Goal: Task Accomplishment & Management: Complete application form

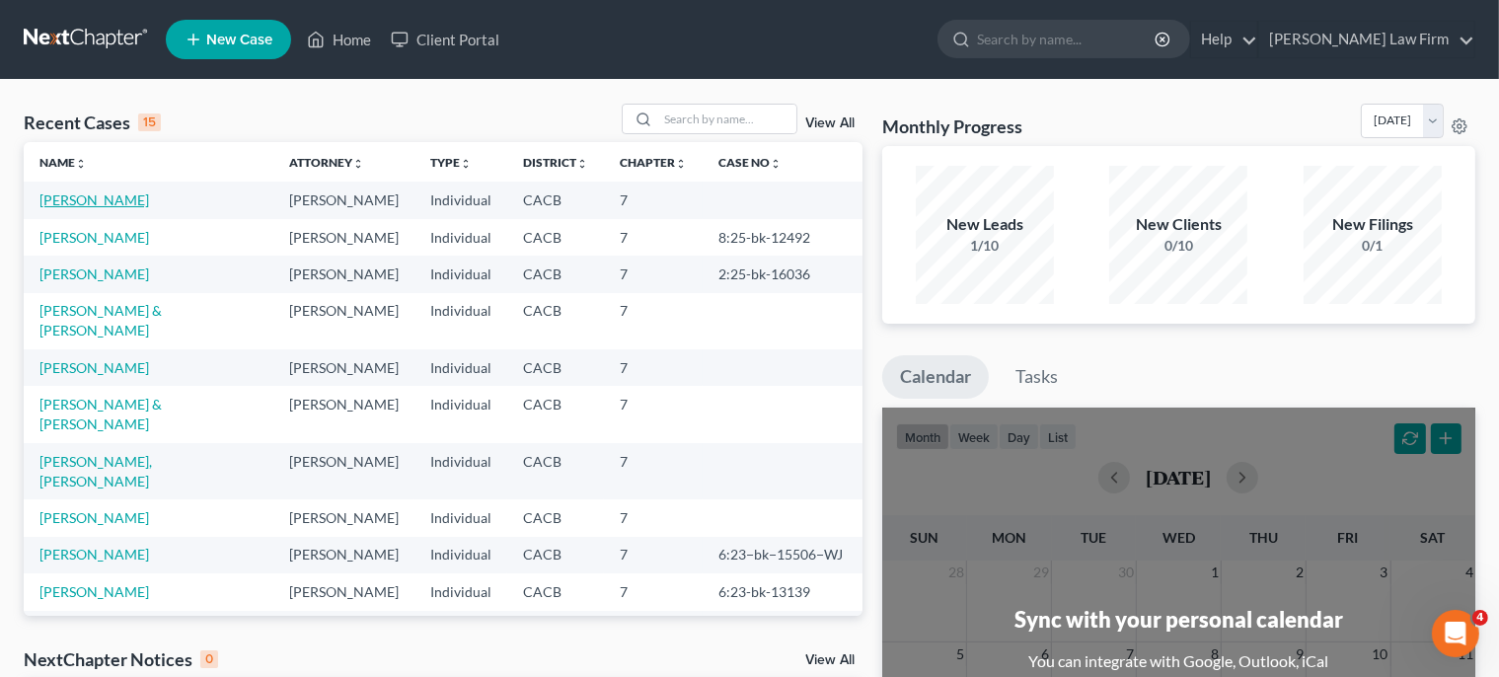
click at [43, 198] on link "[PERSON_NAME]" at bounding box center [94, 199] width 110 height 17
click at [44, 198] on link "[PERSON_NAME]" at bounding box center [94, 199] width 110 height 17
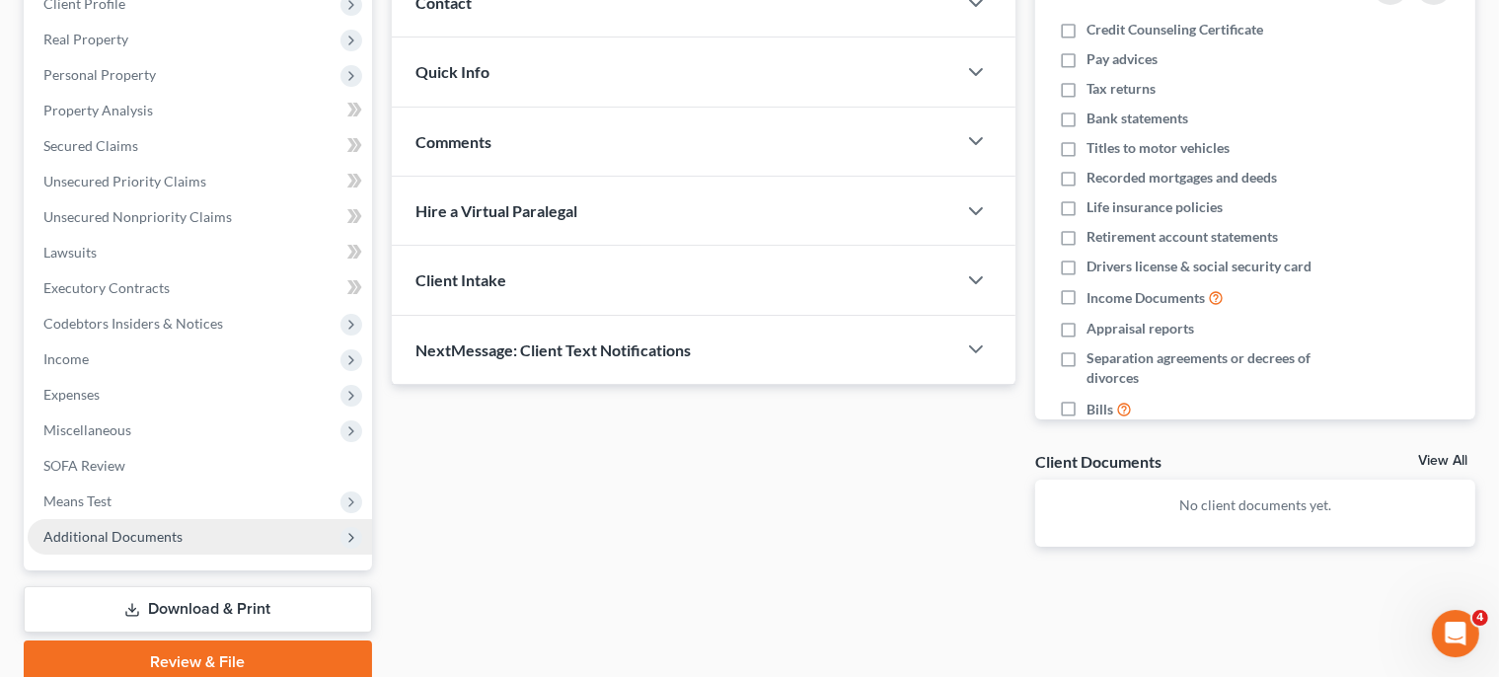
scroll to position [312, 0]
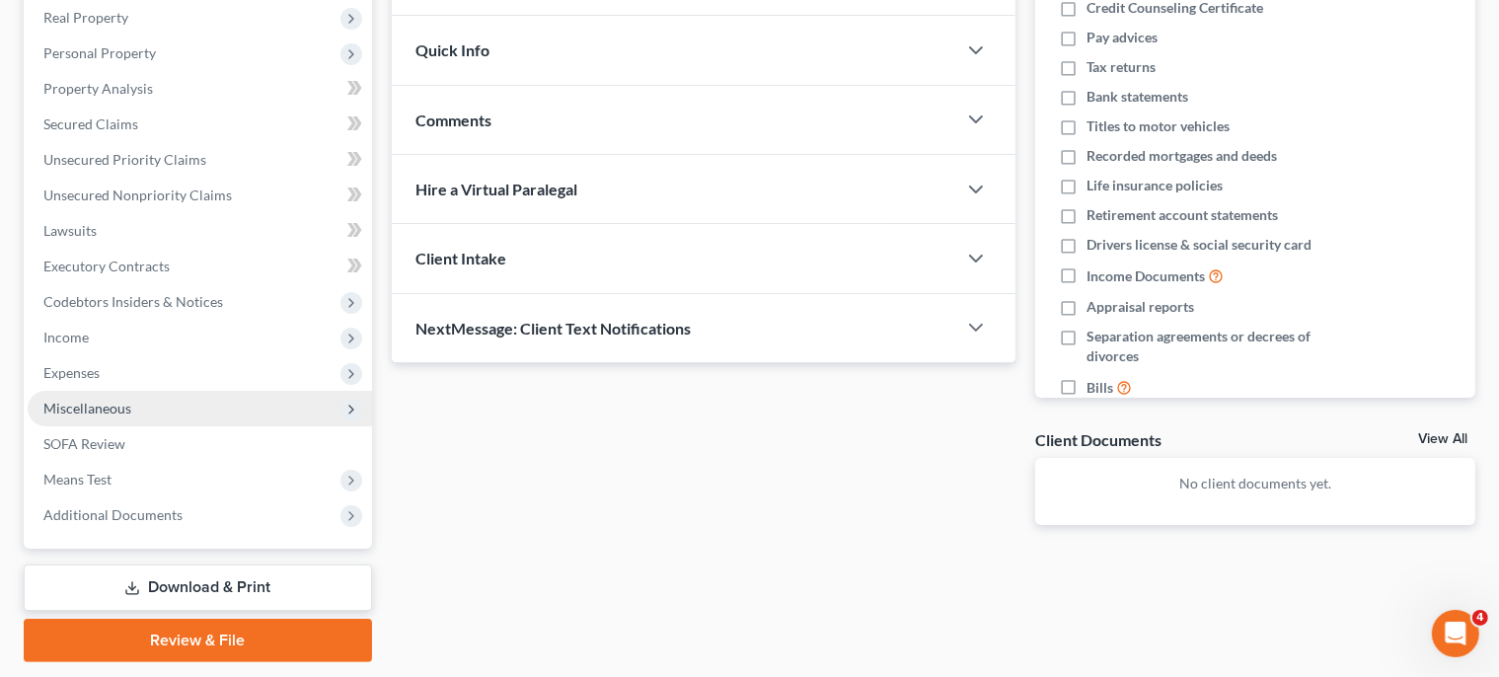
click at [101, 408] on span "Miscellaneous" at bounding box center [87, 408] width 88 height 17
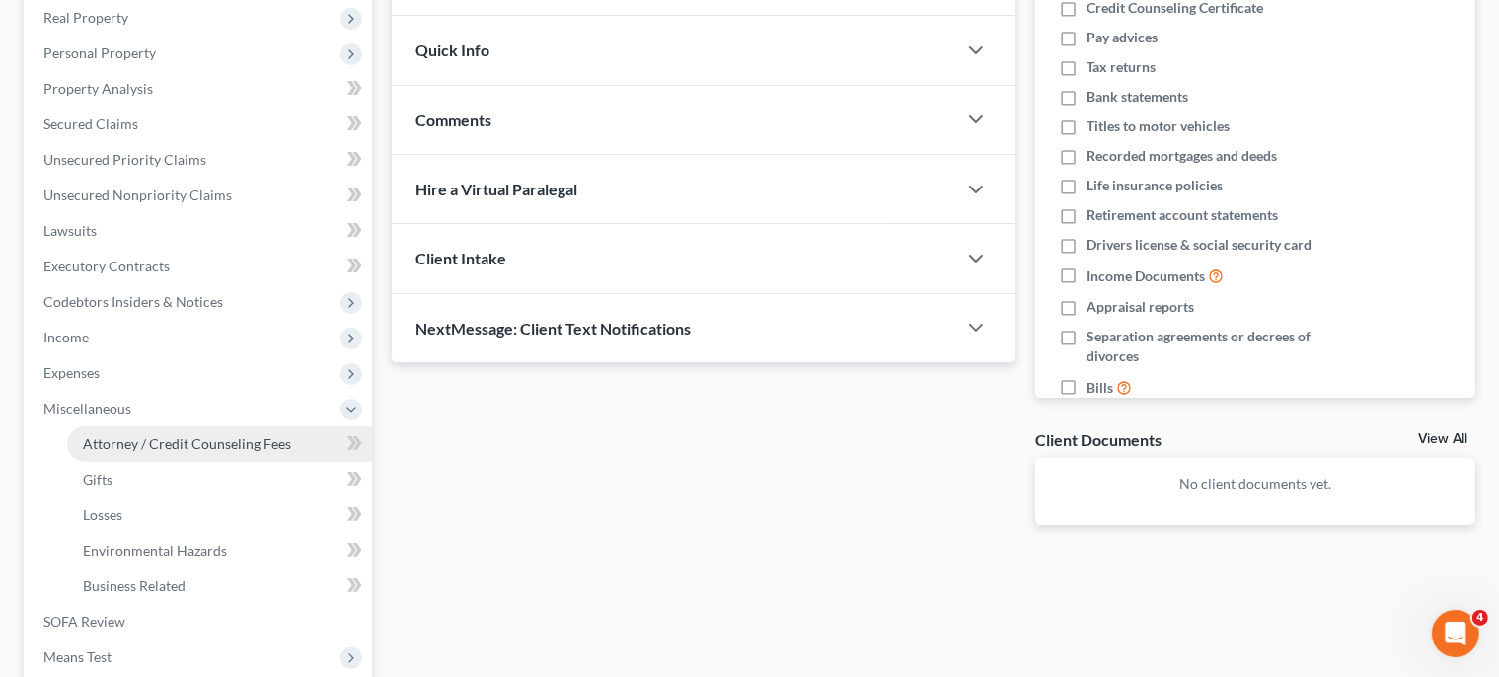
click at [244, 442] on span "Attorney / Credit Counseling Fees" at bounding box center [187, 443] width 208 height 17
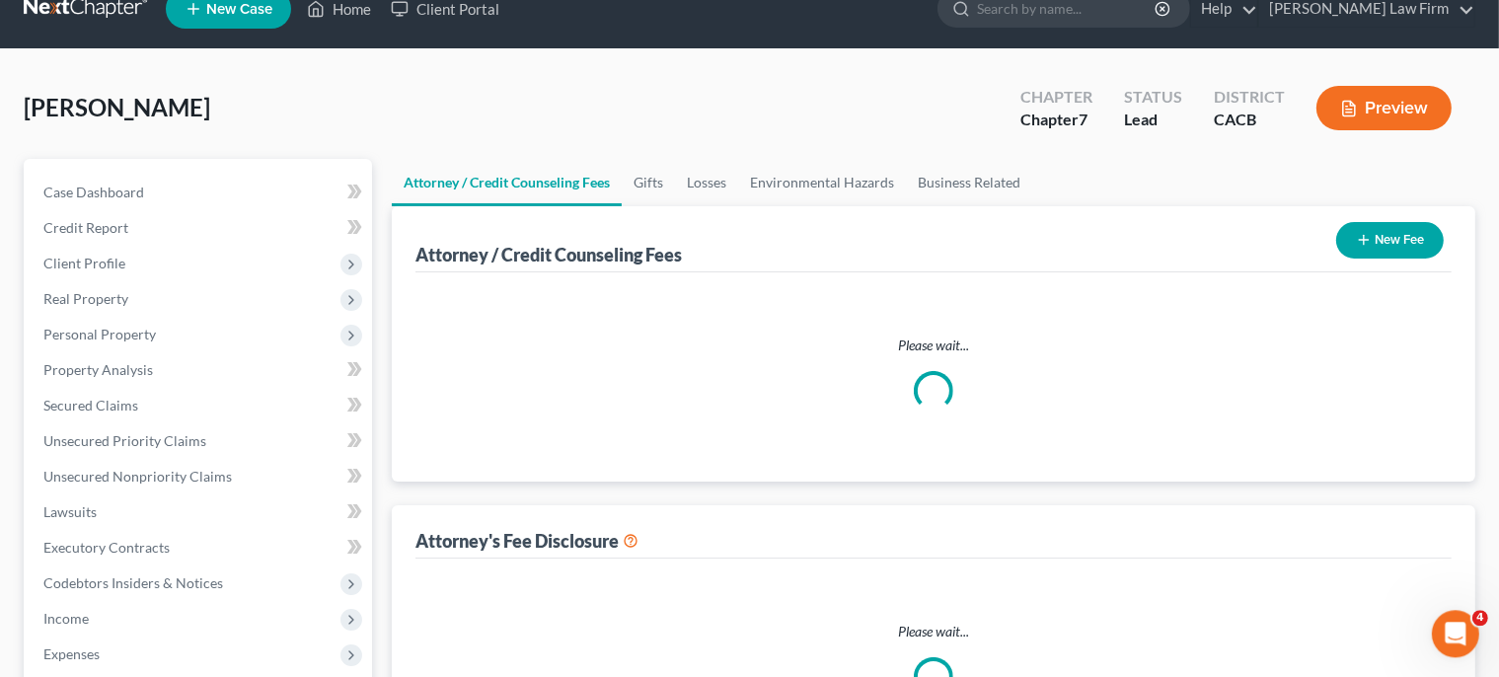
select select "0"
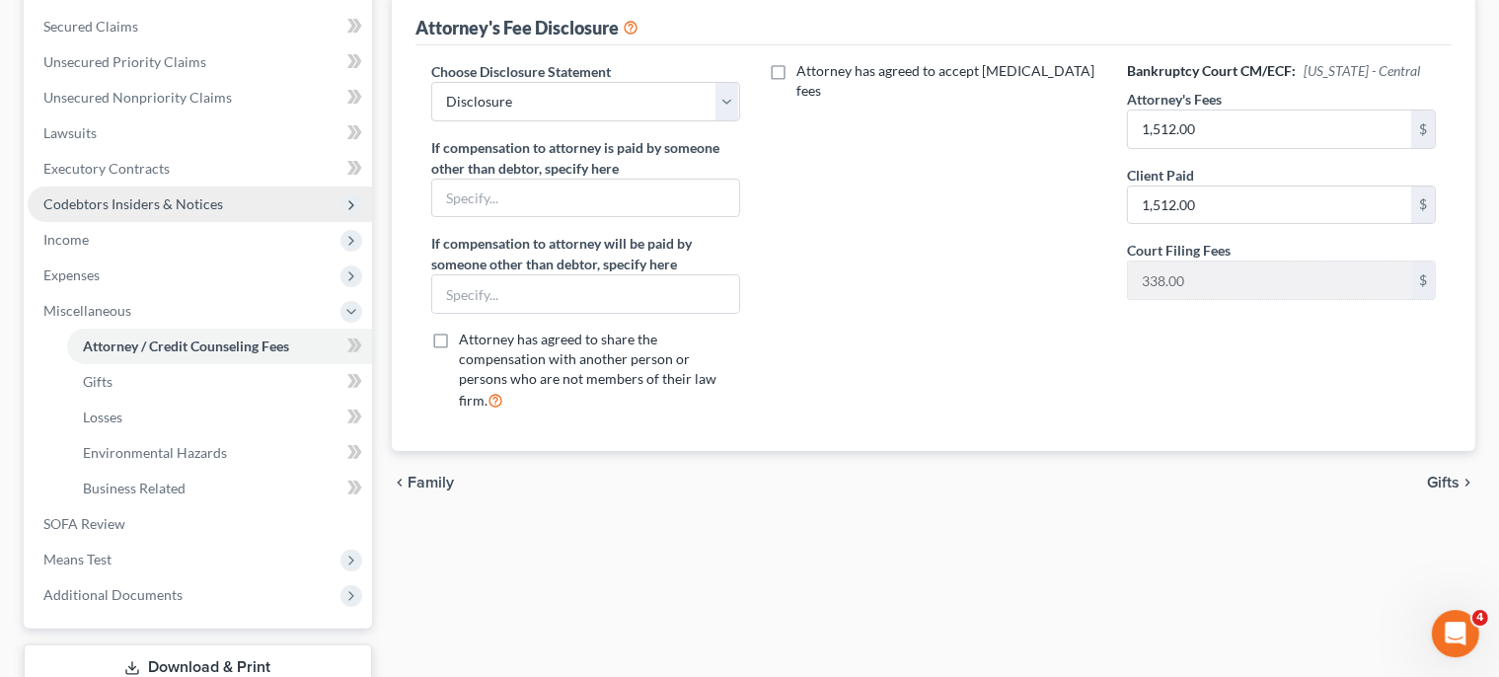
scroll to position [416, 0]
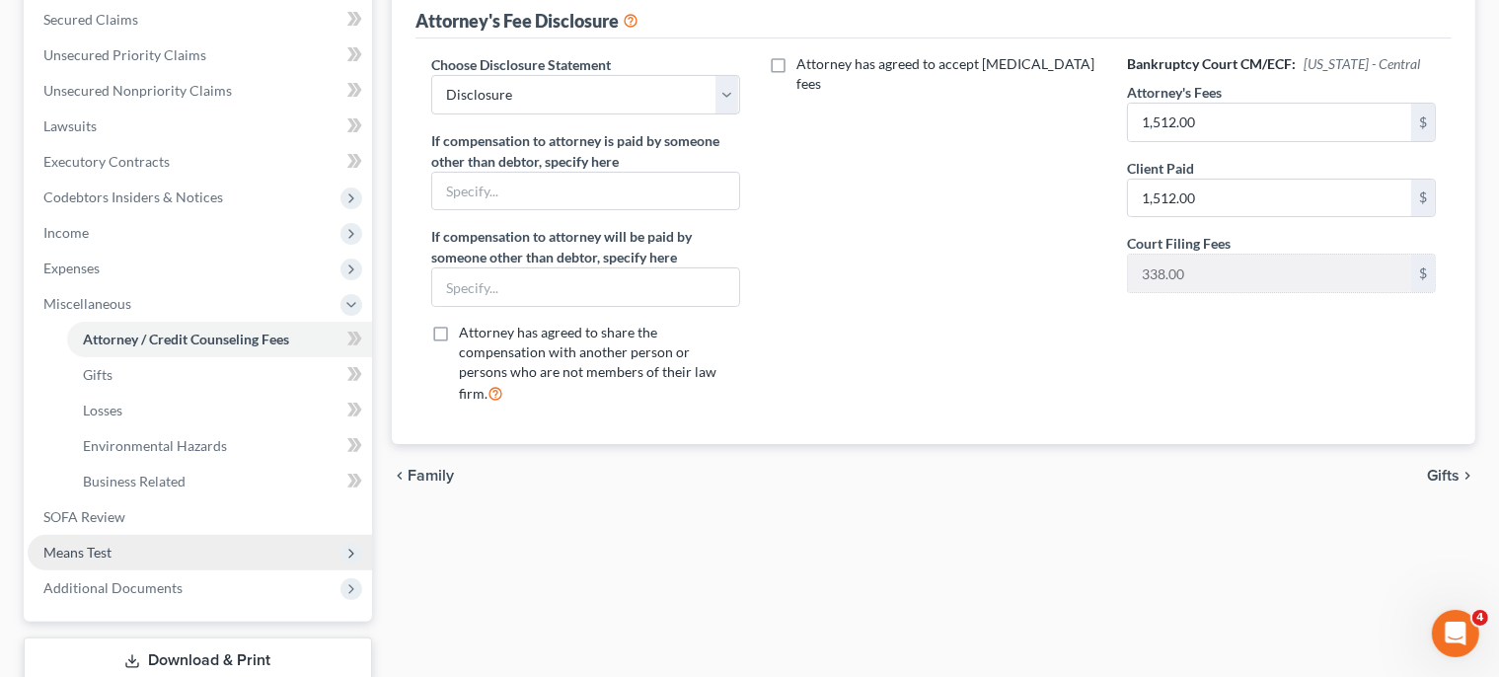
click at [111, 554] on span "Means Test" at bounding box center [77, 552] width 68 height 17
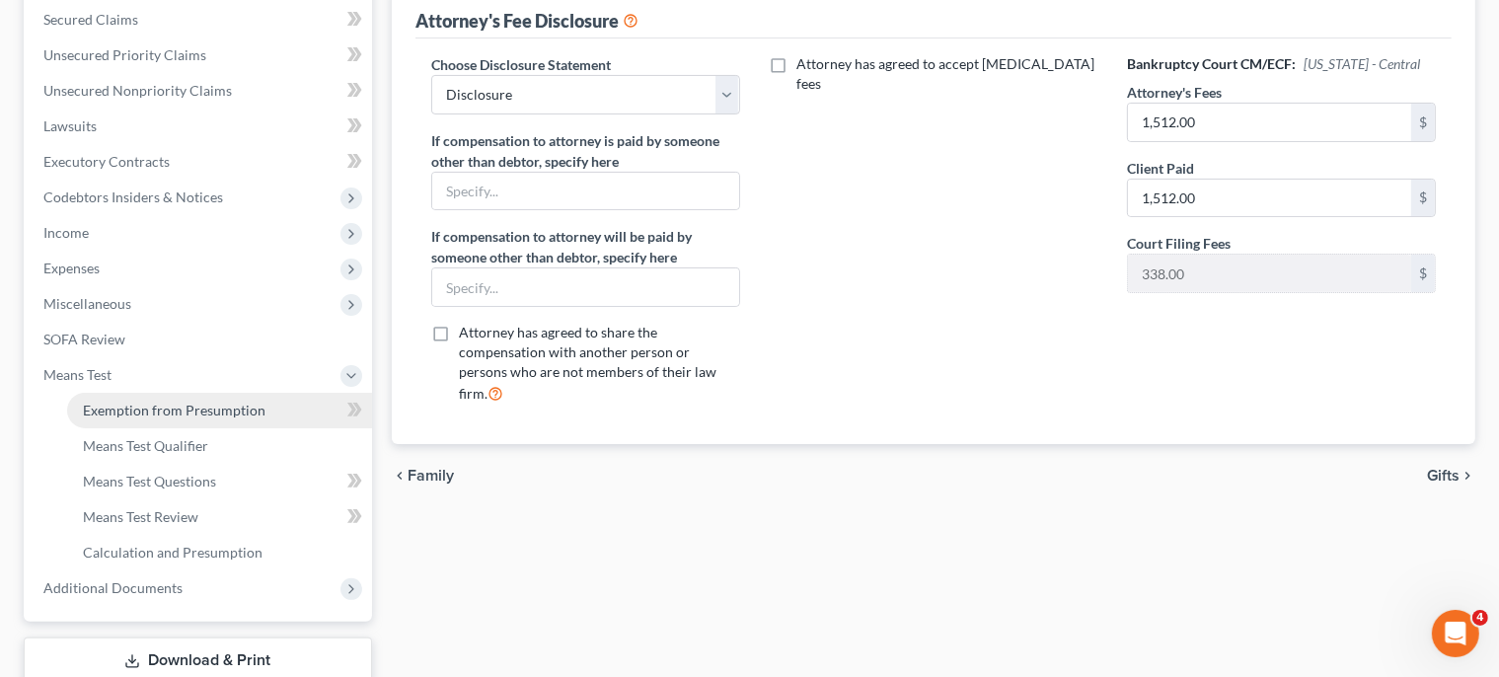
click at [238, 406] on span "Exemption from Presumption" at bounding box center [174, 410] width 183 height 17
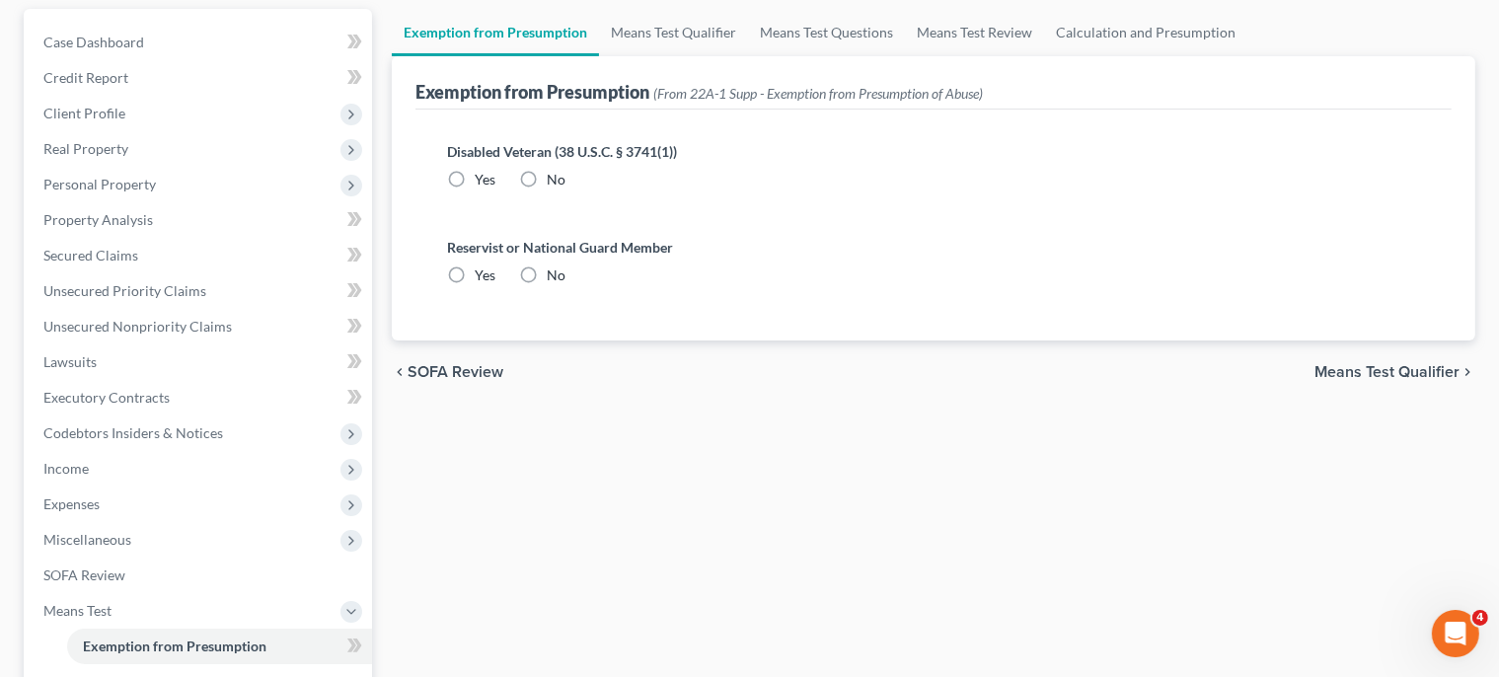
scroll to position [208, 0]
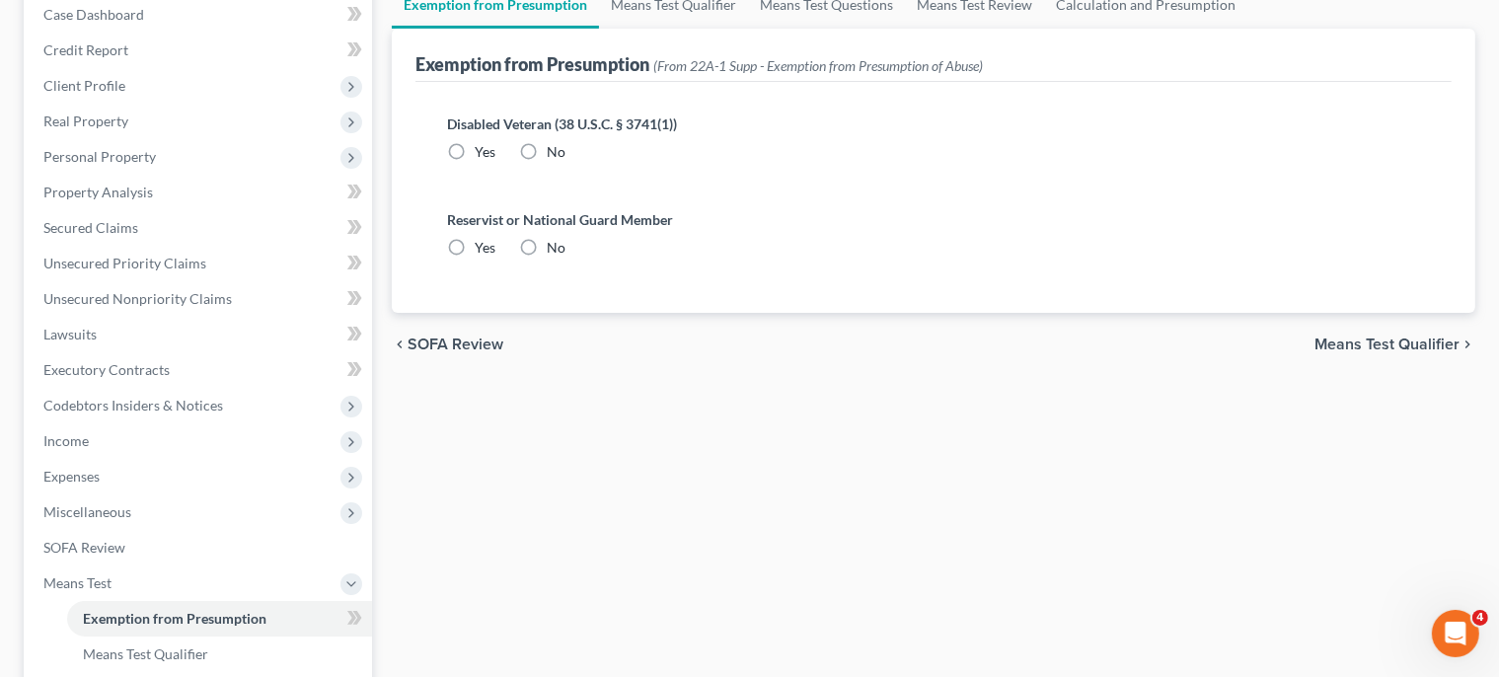
click at [1407, 340] on span "Means Test Qualifier" at bounding box center [1386, 344] width 145 height 16
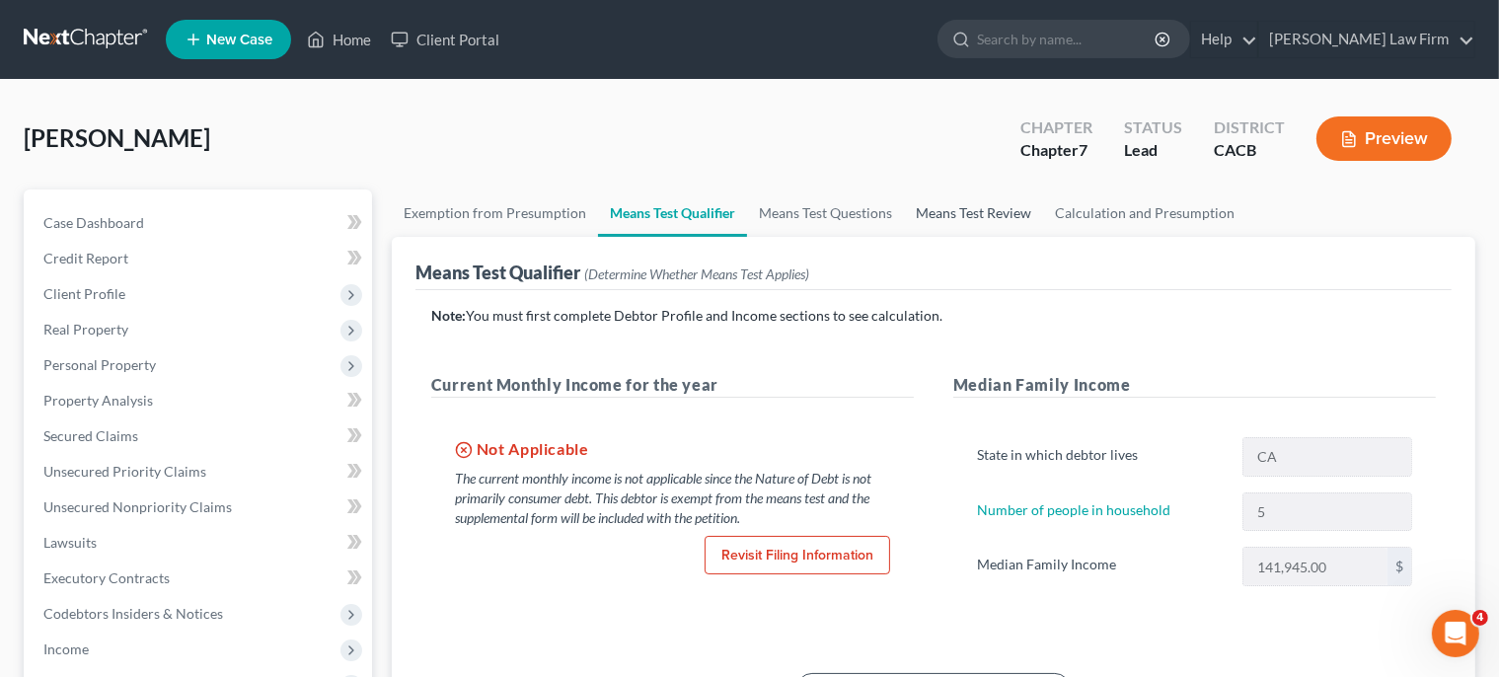
click at [989, 211] on link "Means Test Review" at bounding box center [973, 212] width 139 height 47
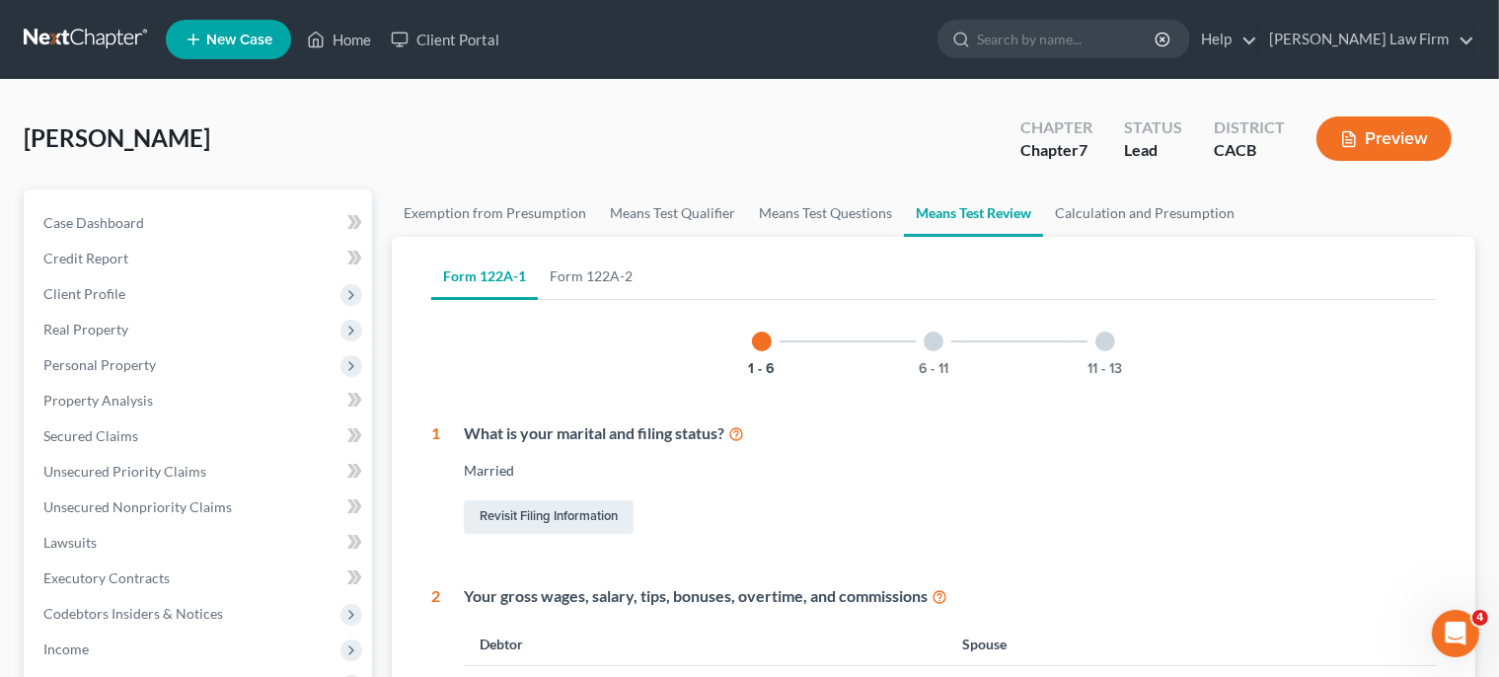
click at [1406, 146] on button "Preview" at bounding box center [1383, 138] width 135 height 44
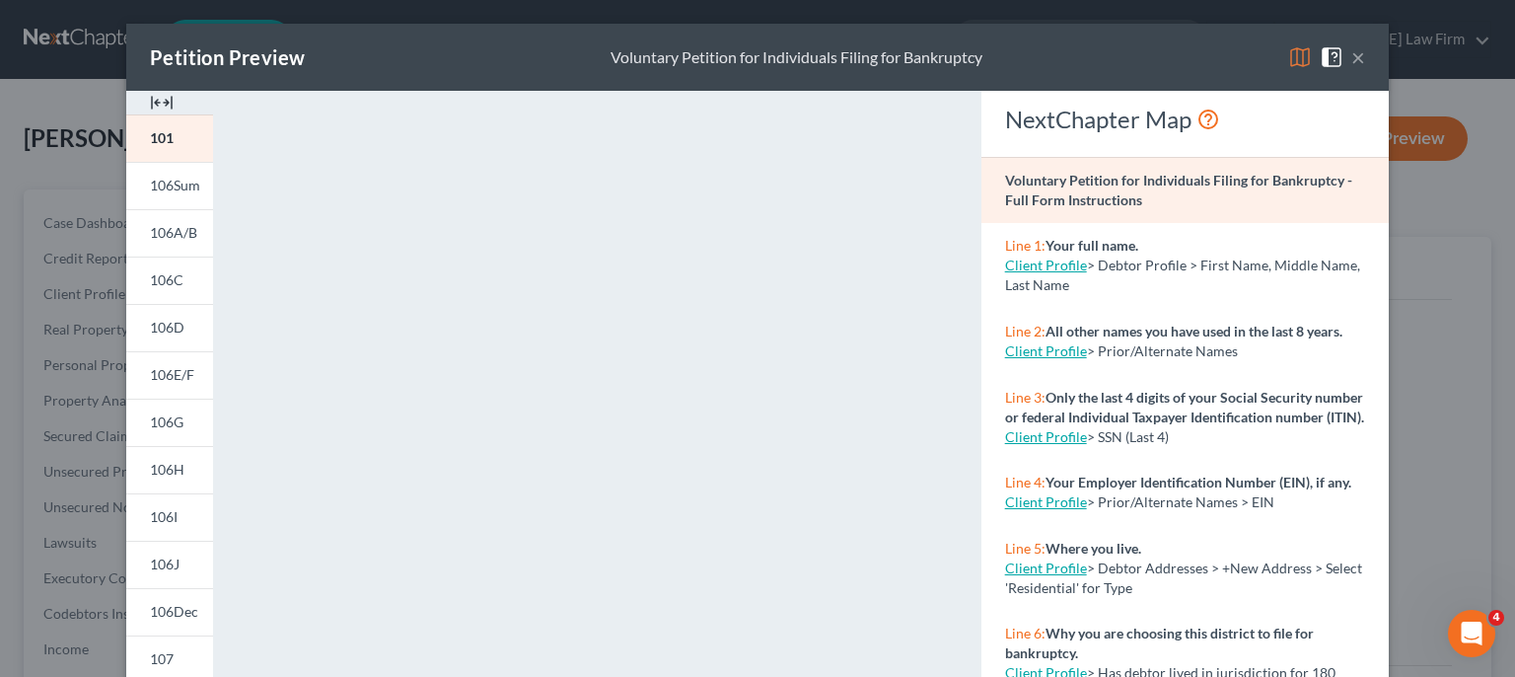
click at [1352, 58] on button "×" at bounding box center [1359, 57] width 14 height 24
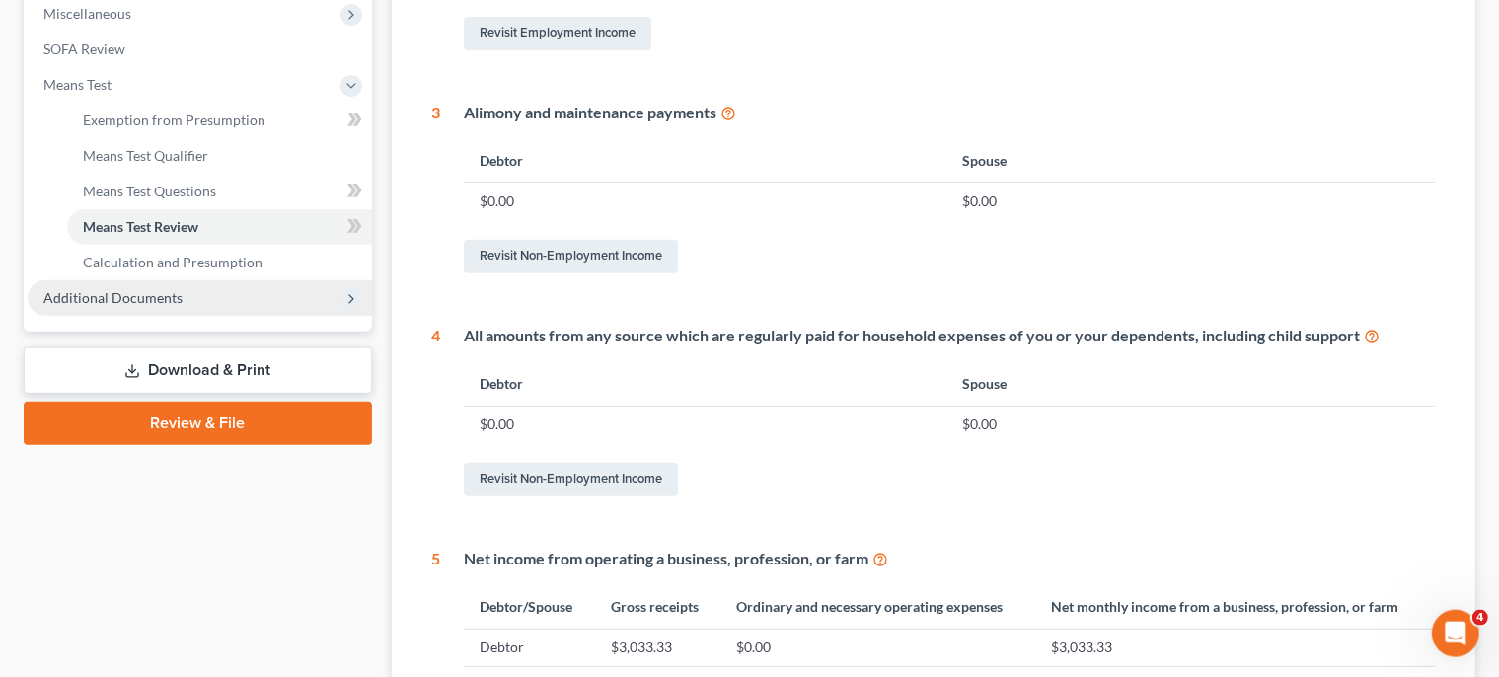
scroll to position [729, 0]
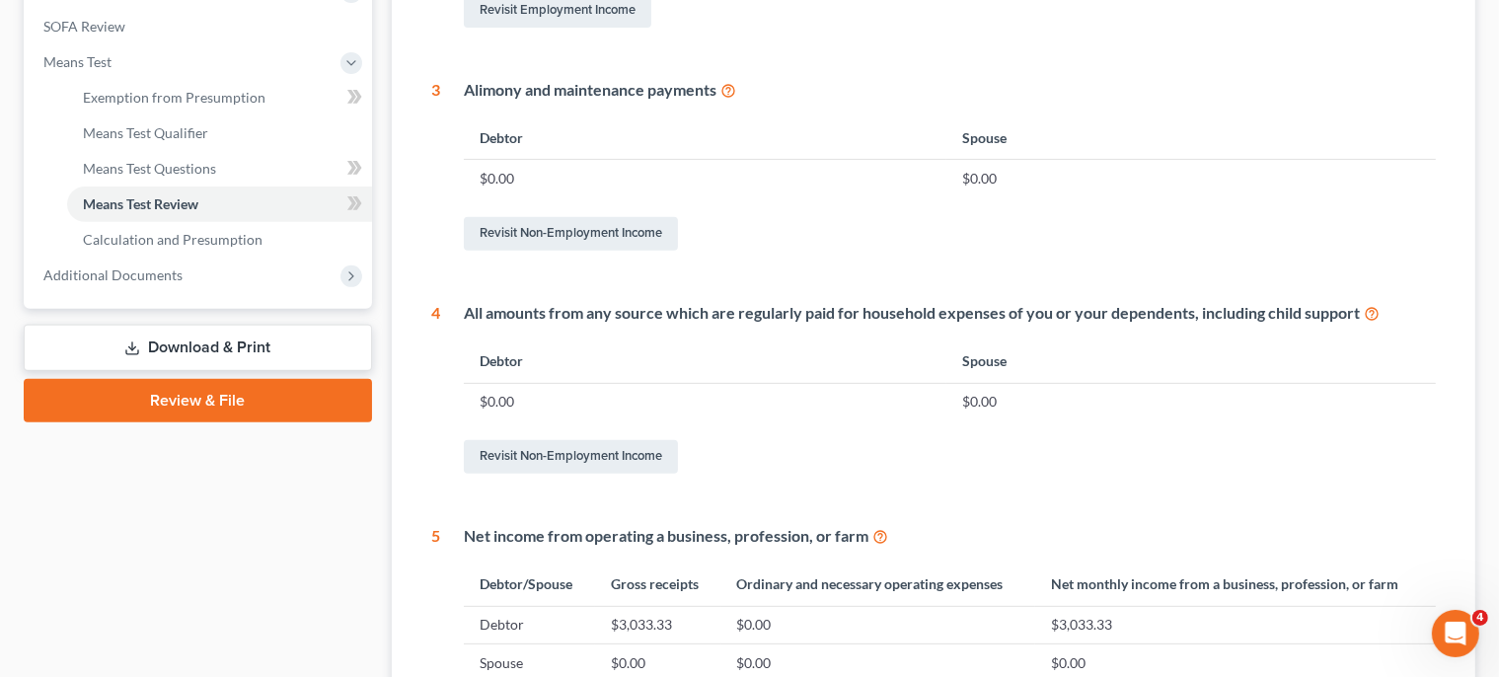
click at [189, 345] on link "Download & Print" at bounding box center [198, 348] width 348 height 46
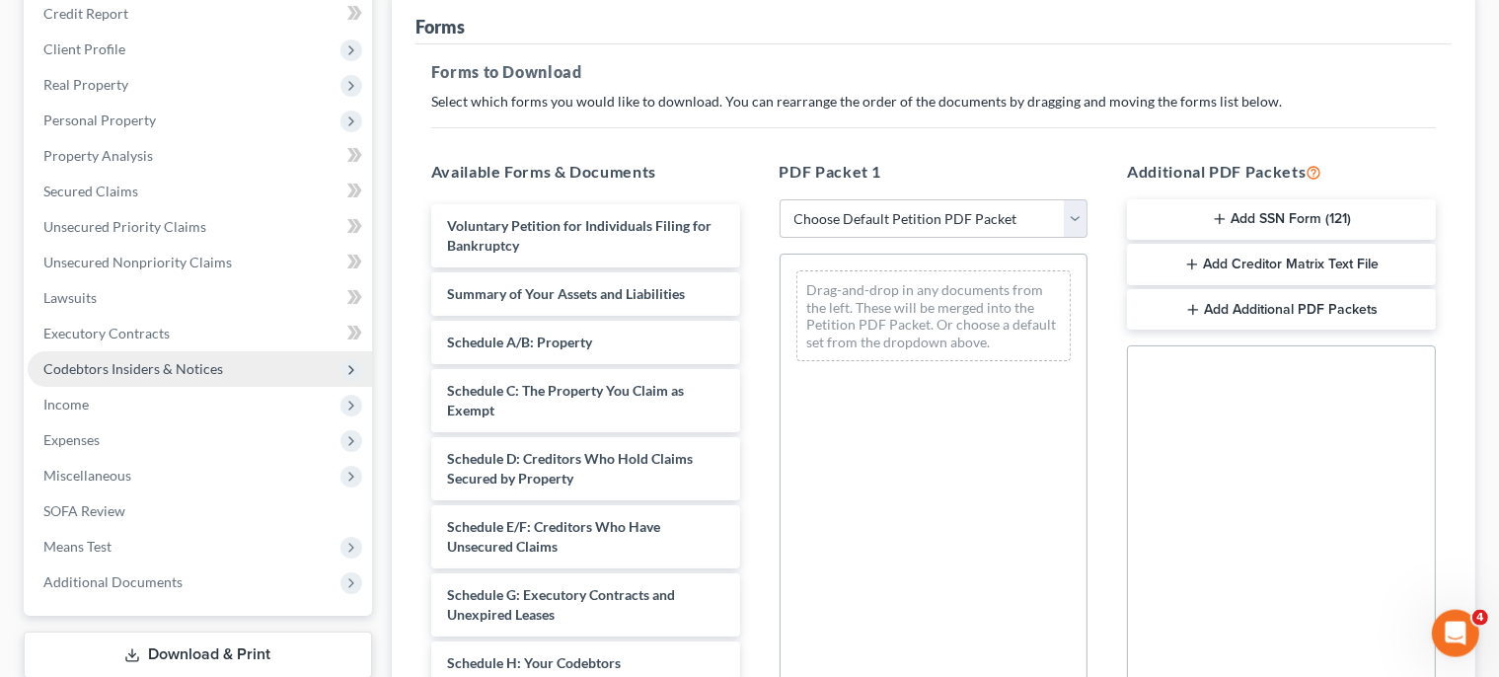
scroll to position [123, 0]
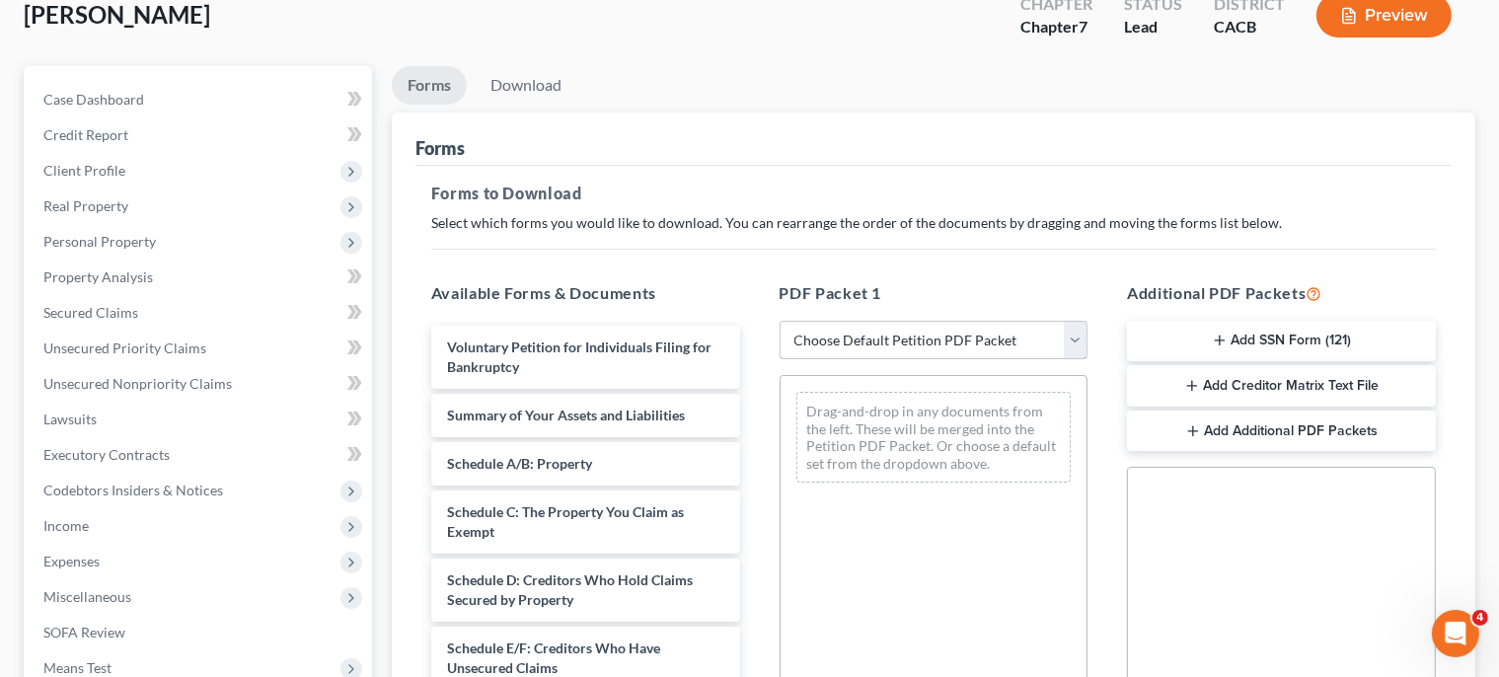
select select "0"
click option "Complete Bankruptcy Petition (all forms and schedules)" at bounding box center [0, 0] width 0 height 0
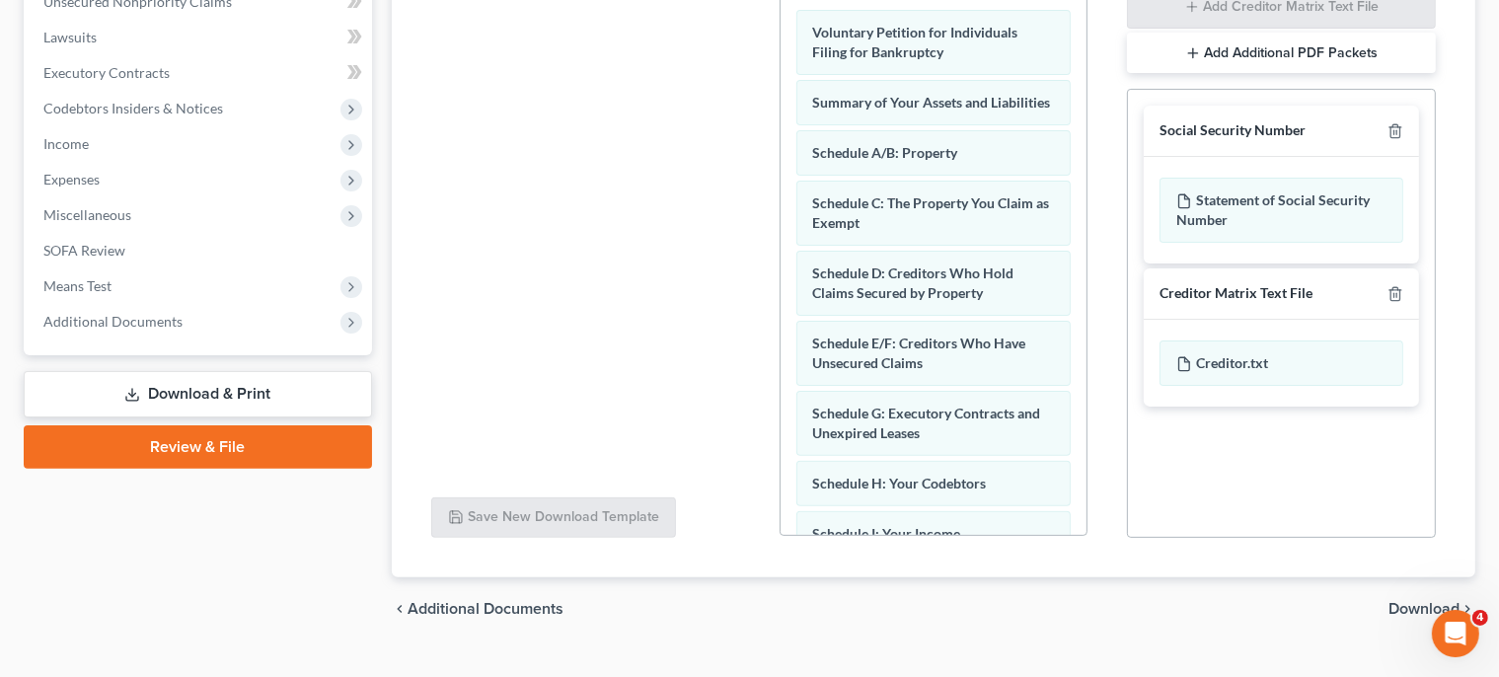
scroll to position [542, 0]
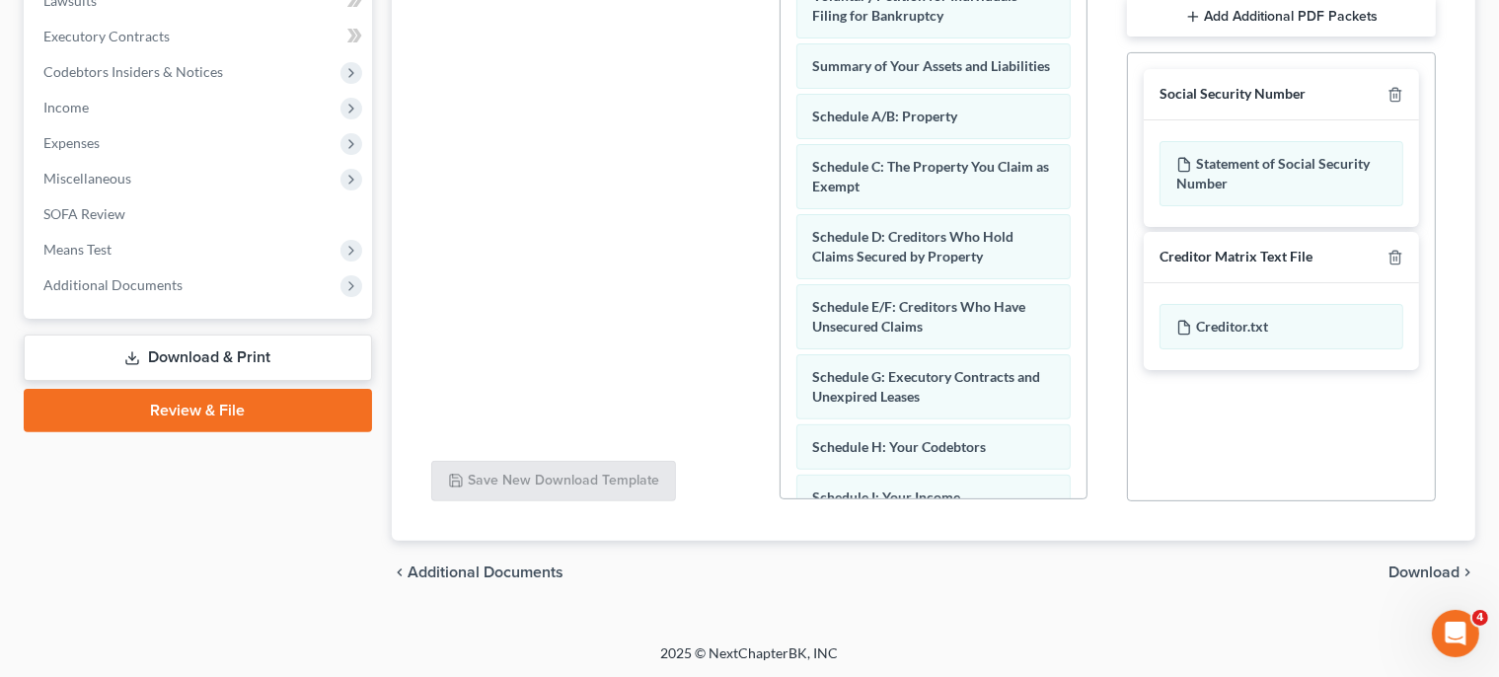
click at [1417, 570] on span "Download" at bounding box center [1423, 572] width 71 height 16
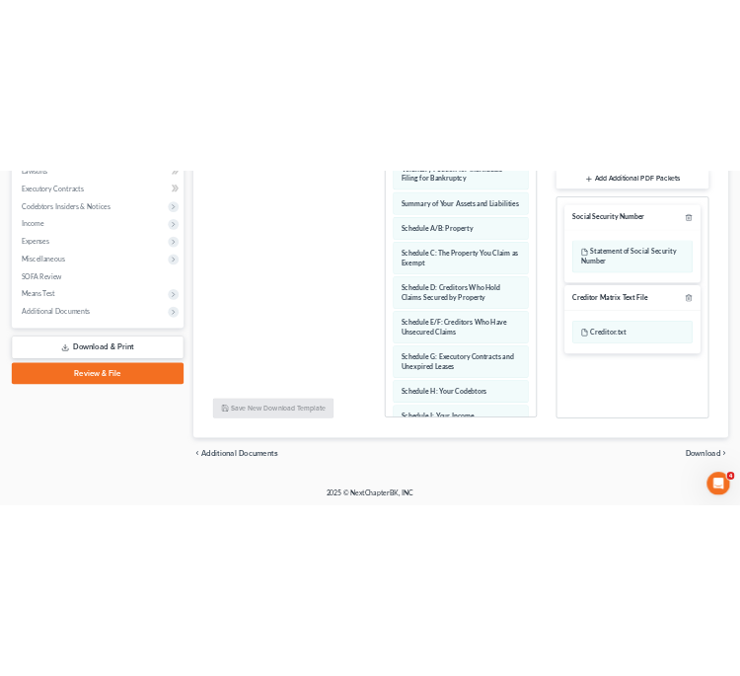
scroll to position [370, 0]
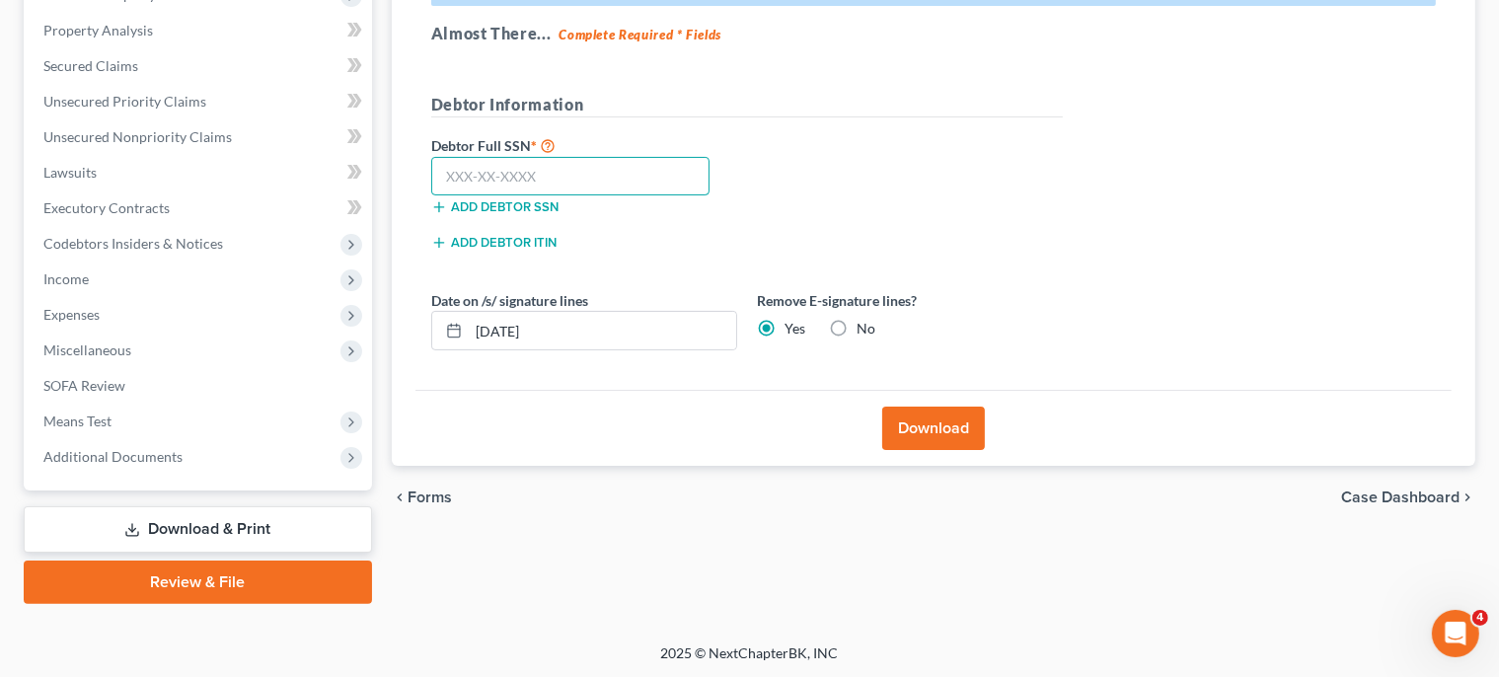
click at [543, 176] on input "text" at bounding box center [570, 176] width 279 height 39
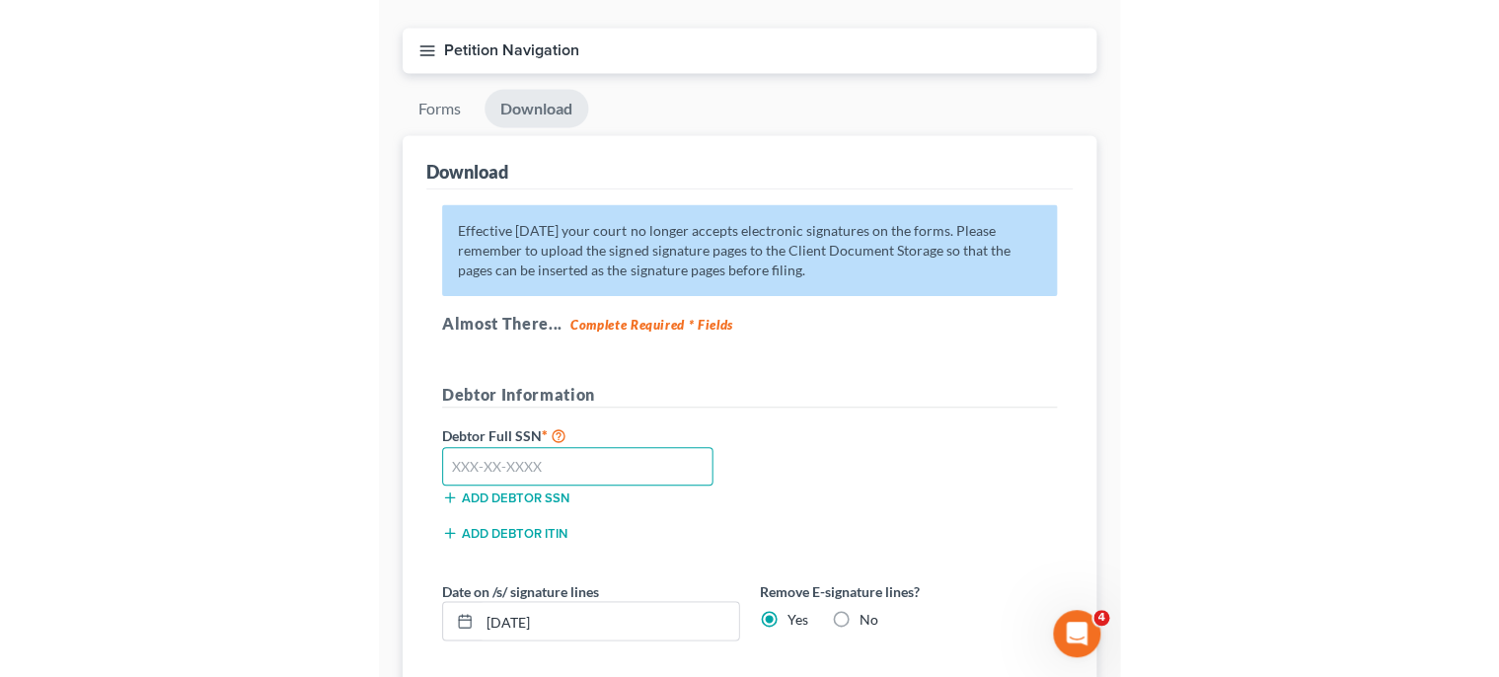
scroll to position [265, 0]
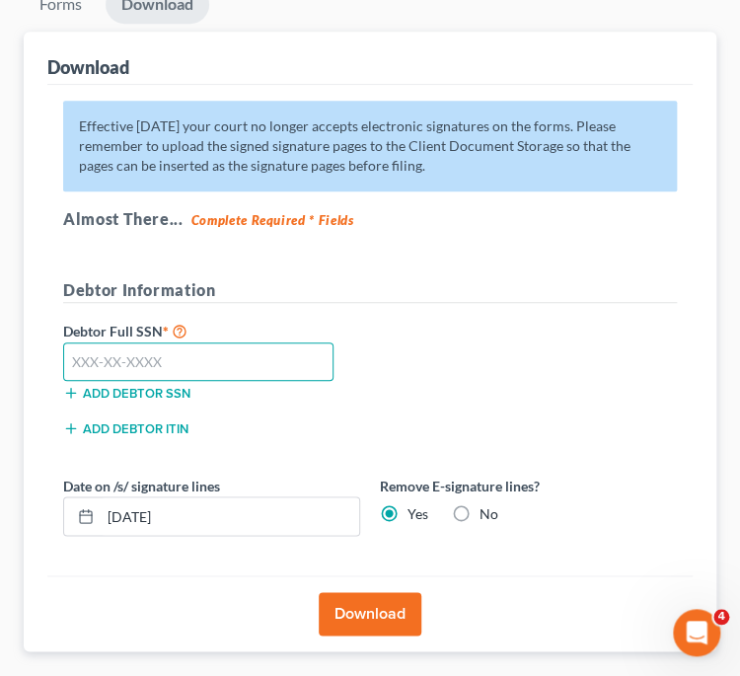
click at [130, 365] on input "text" at bounding box center [198, 361] width 270 height 39
type input "105-86-3223"
click at [407, 509] on label "Yes" at bounding box center [417, 514] width 21 height 20
click at [415, 509] on input "Yes" at bounding box center [421, 510] width 13 height 13
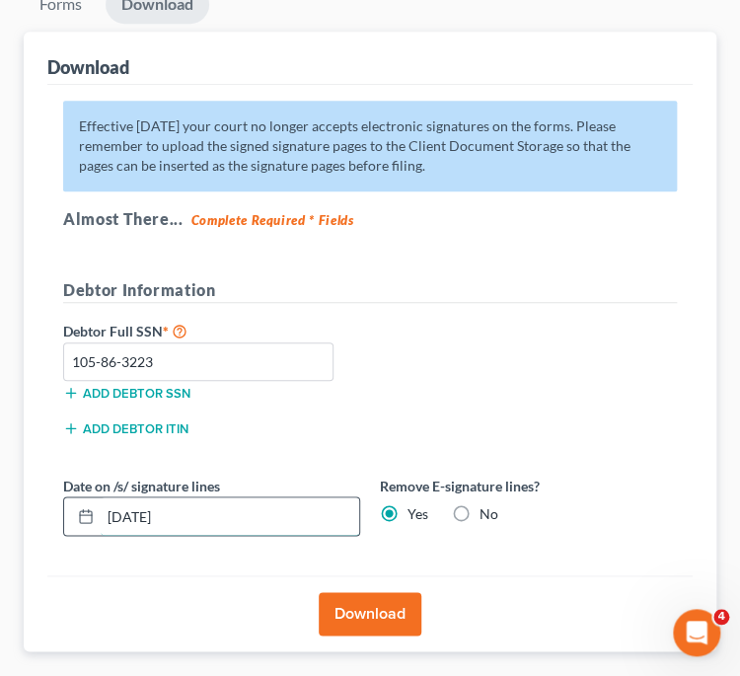
drag, startPoint x: 193, startPoint y: 515, endPoint x: 12, endPoint y: 511, distance: 181.6
click at [101, 511] on input "[DATE]" at bounding box center [230, 515] width 258 height 37
click at [370, 610] on button "Download" at bounding box center [370, 613] width 103 height 43
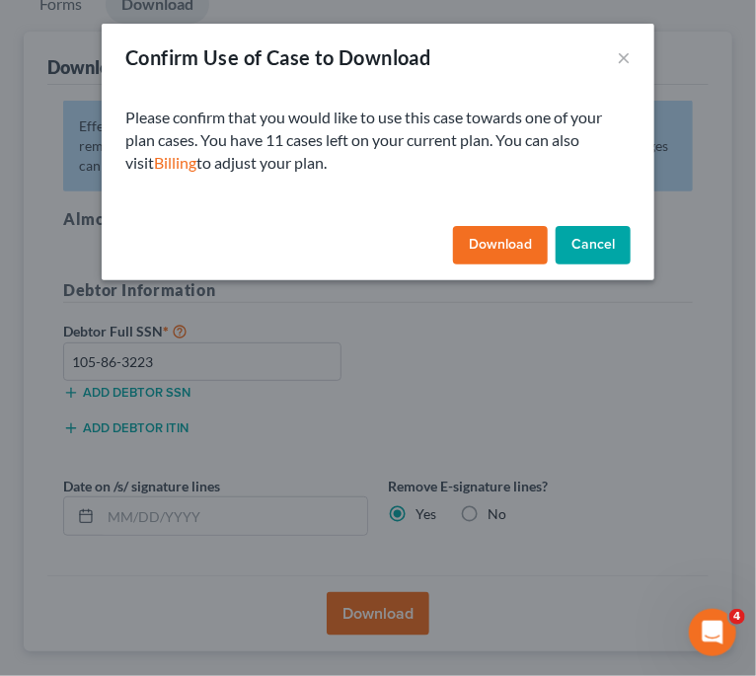
click at [511, 239] on button "Download" at bounding box center [500, 245] width 95 height 39
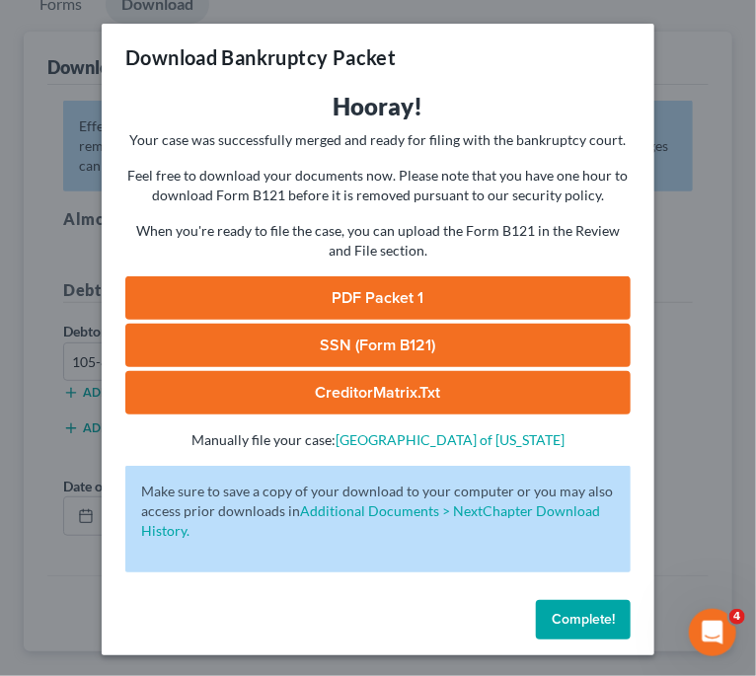
click at [365, 293] on link "PDF Packet 1" at bounding box center [377, 297] width 505 height 43
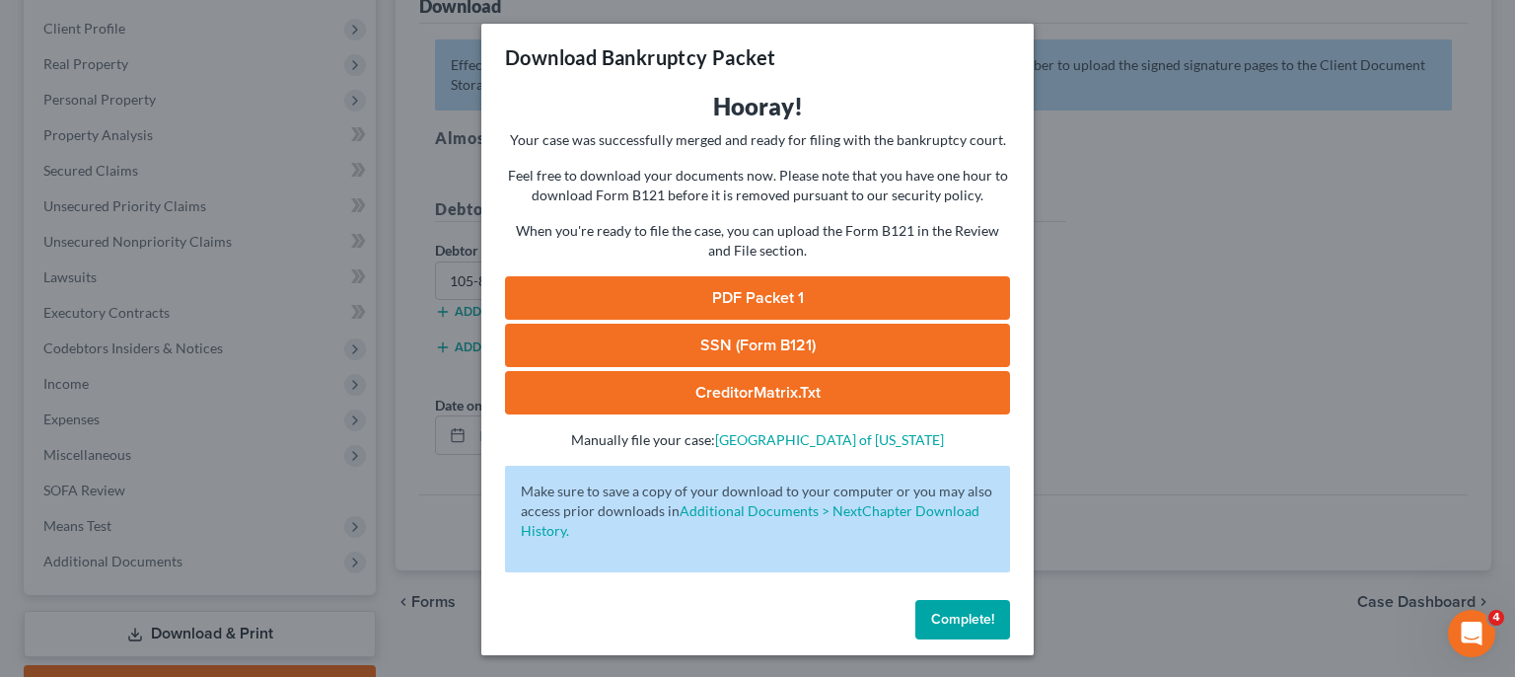
click at [726, 350] on link "SSN (Form B121)" at bounding box center [757, 345] width 505 height 43
click at [949, 616] on span "Complete!" at bounding box center [962, 619] width 63 height 17
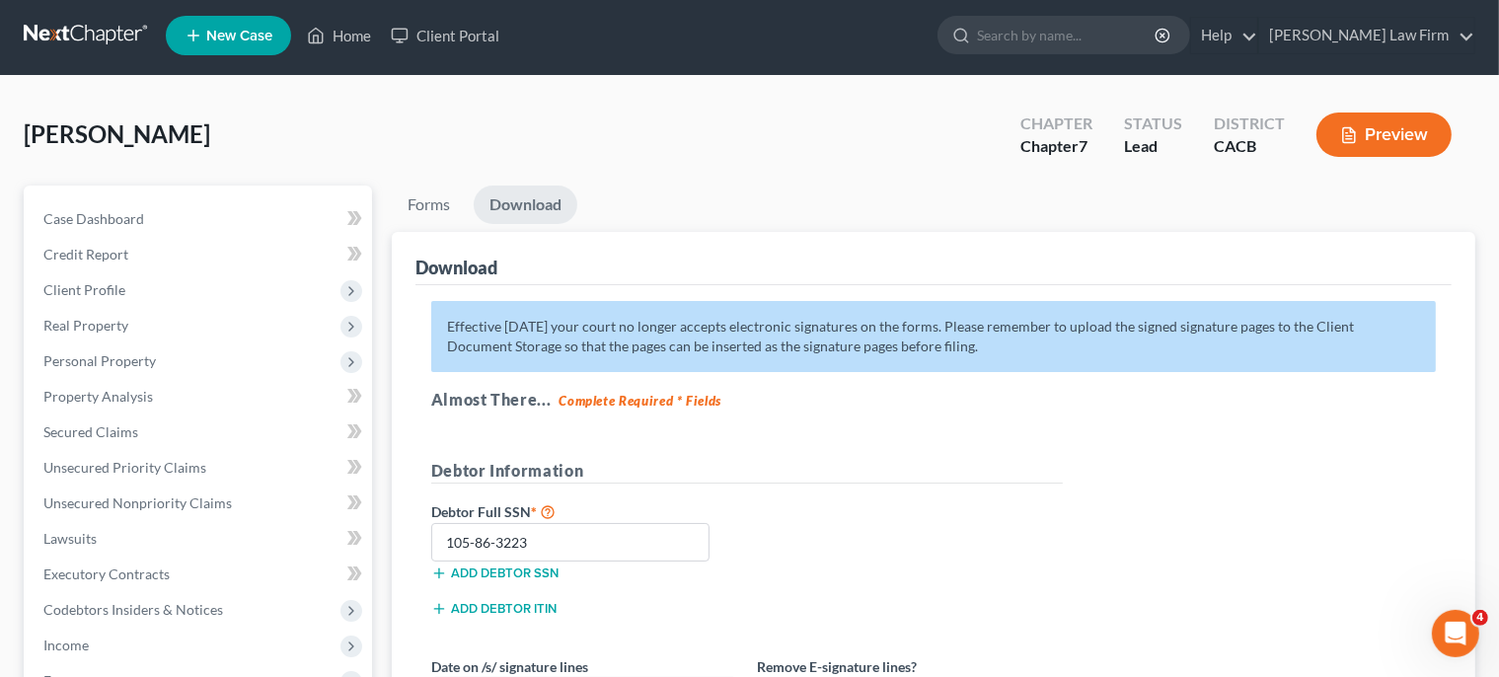
scroll to position [0, 0]
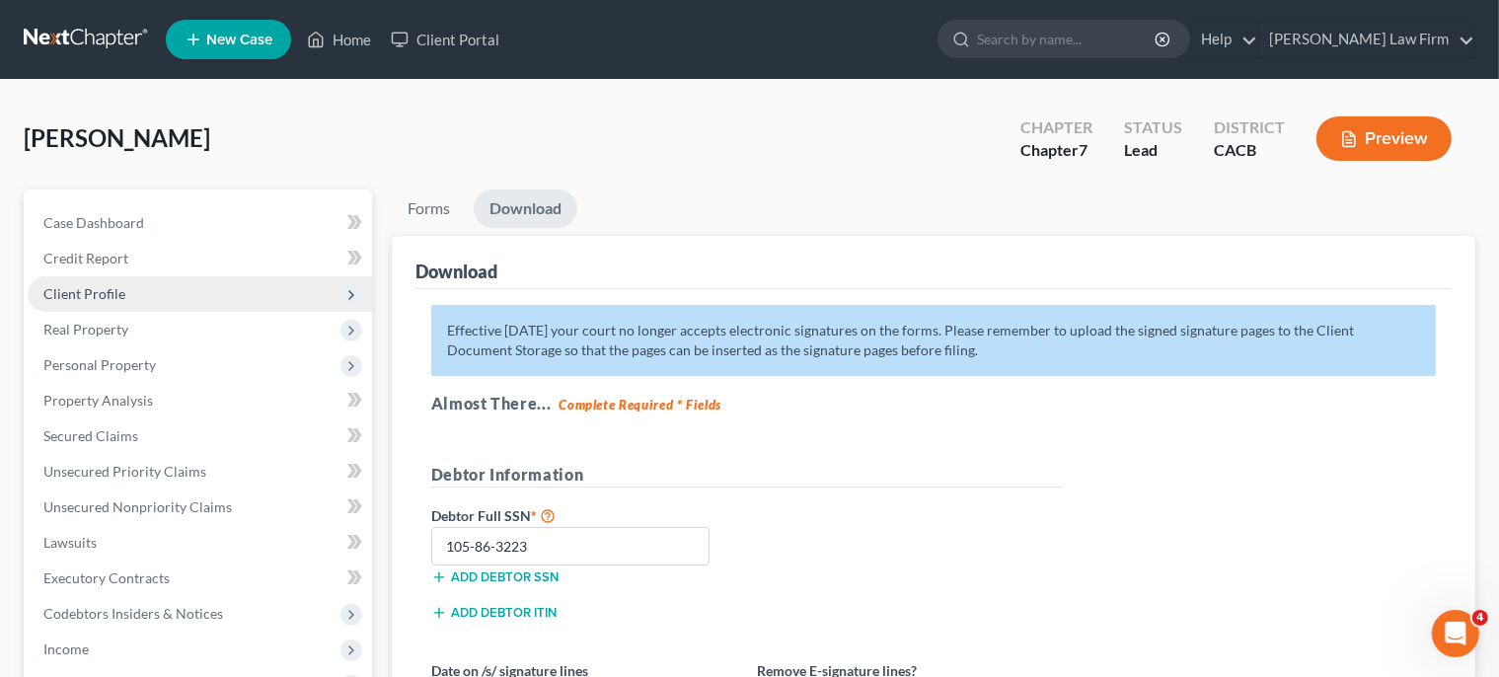
click at [101, 294] on span "Client Profile" at bounding box center [84, 293] width 82 height 17
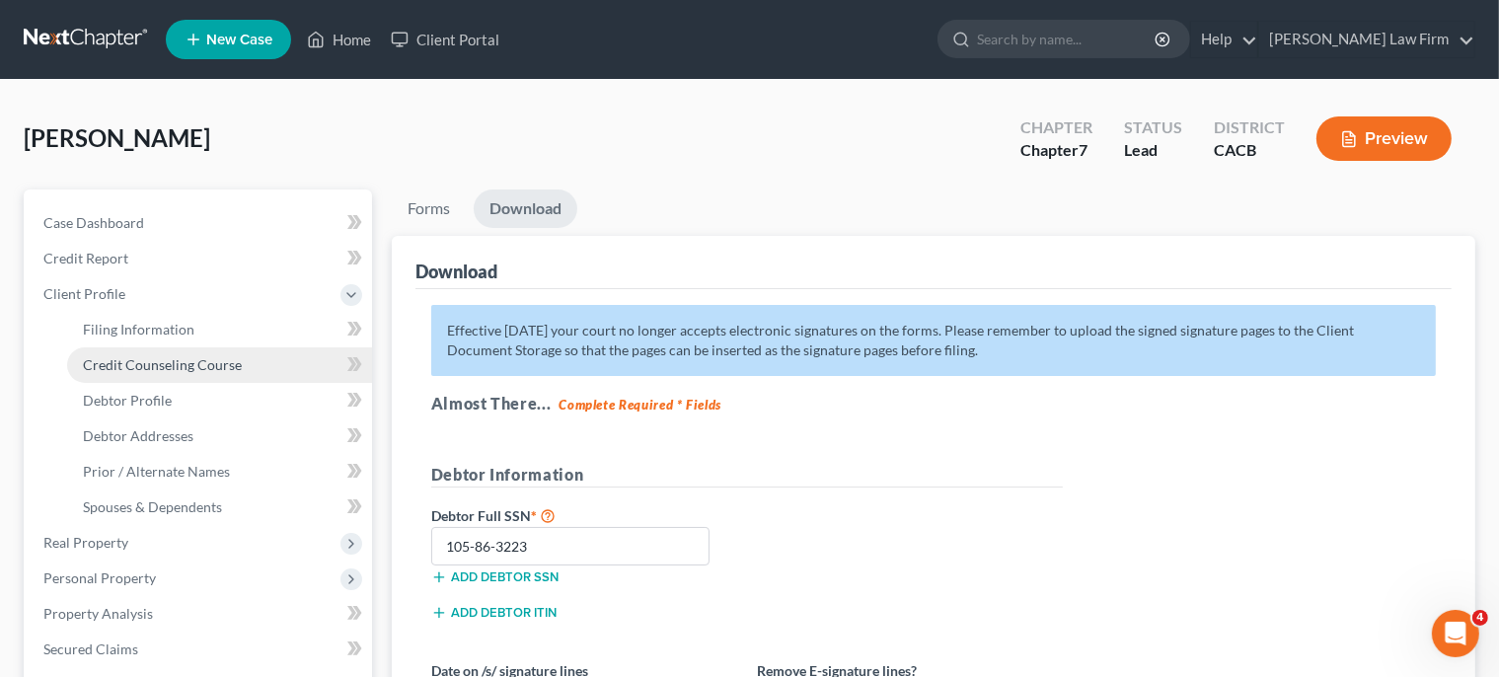
click at [122, 363] on span "Credit Counseling Course" at bounding box center [162, 364] width 159 height 17
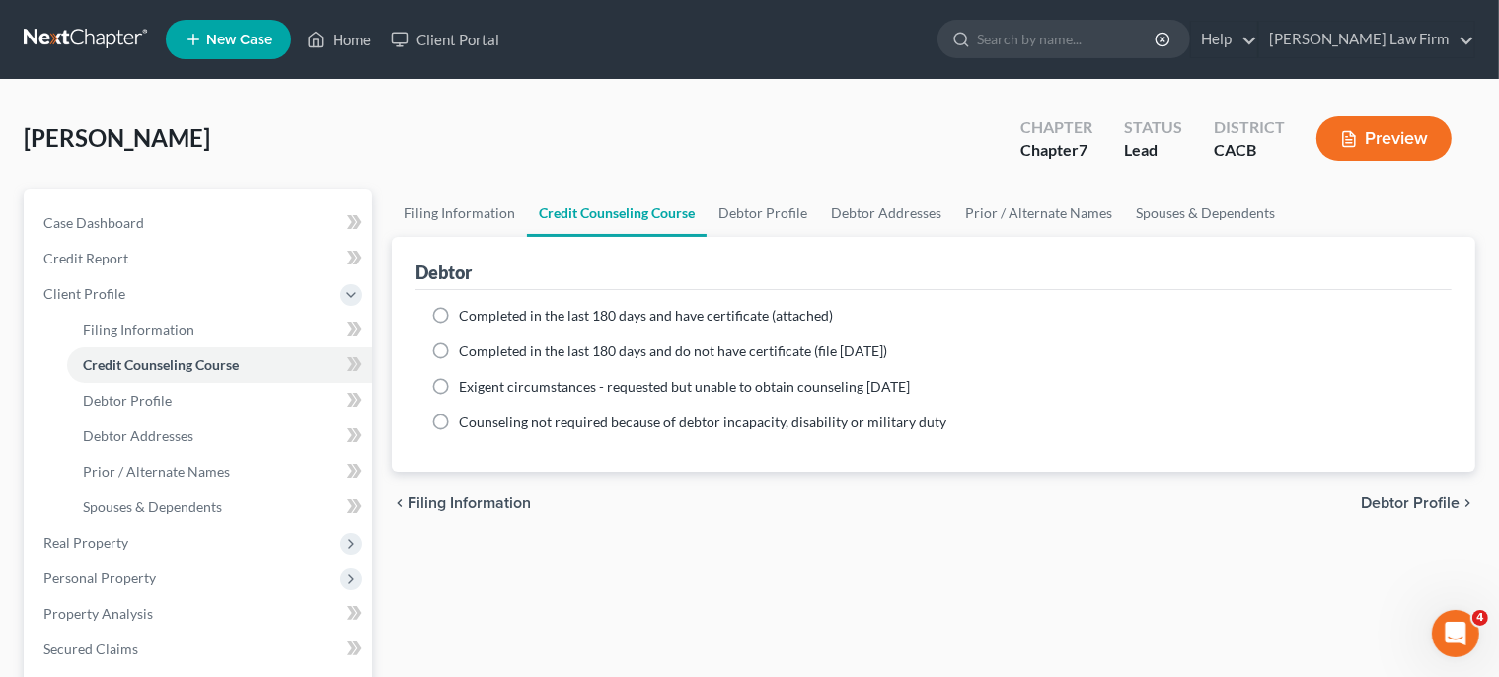
click at [459, 318] on label "Completed in the last 180 days and have certificate (attached)" at bounding box center [646, 316] width 374 height 20
click at [459, 309] on label "Completed in the last 180 days and have certificate (attached)" at bounding box center [646, 316] width 374 height 20
click at [459, 320] on label "Completed in the last 180 days and have certificate (attached)" at bounding box center [646, 316] width 374 height 20
click at [467, 319] on input "Completed in the last 180 days and have certificate (attached)" at bounding box center [473, 312] width 13 height 13
radio input "true"
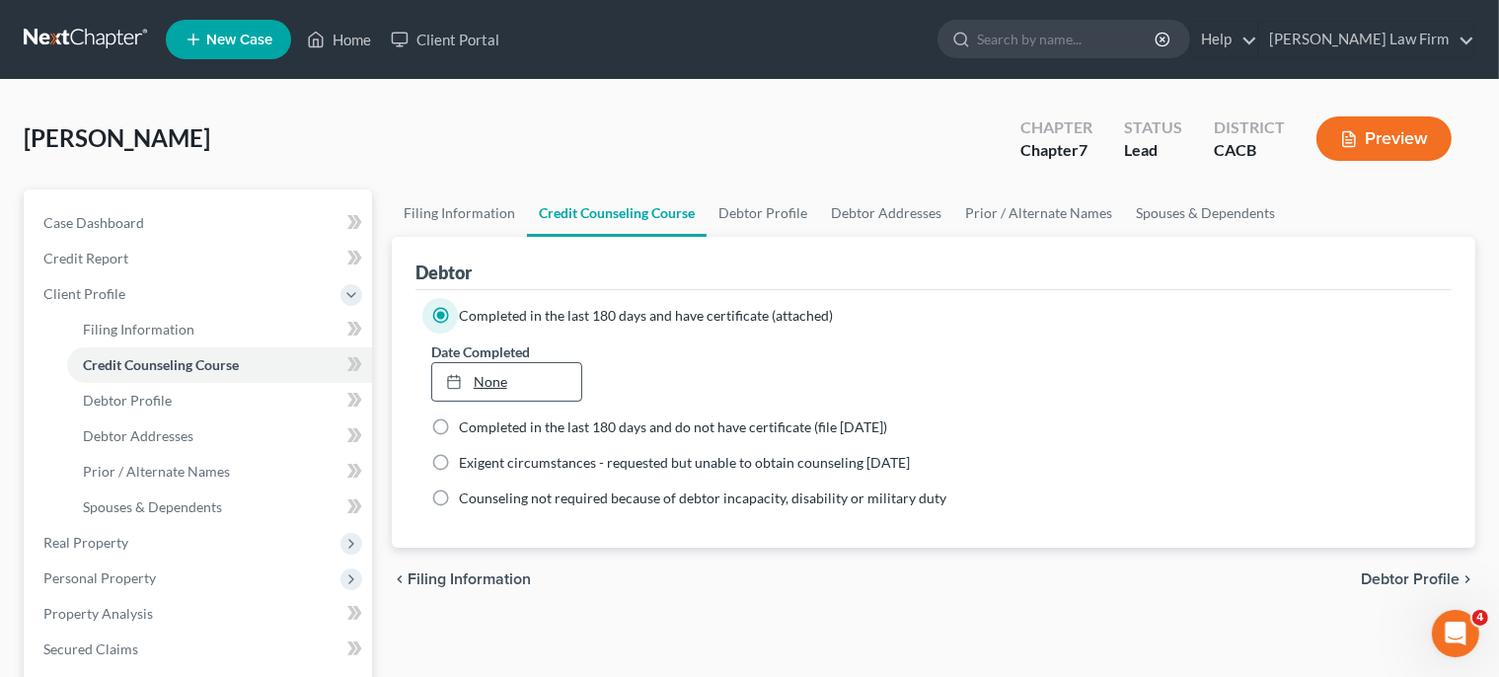
click at [511, 388] on link "None" at bounding box center [506, 381] width 149 height 37
type input "[DATE]"
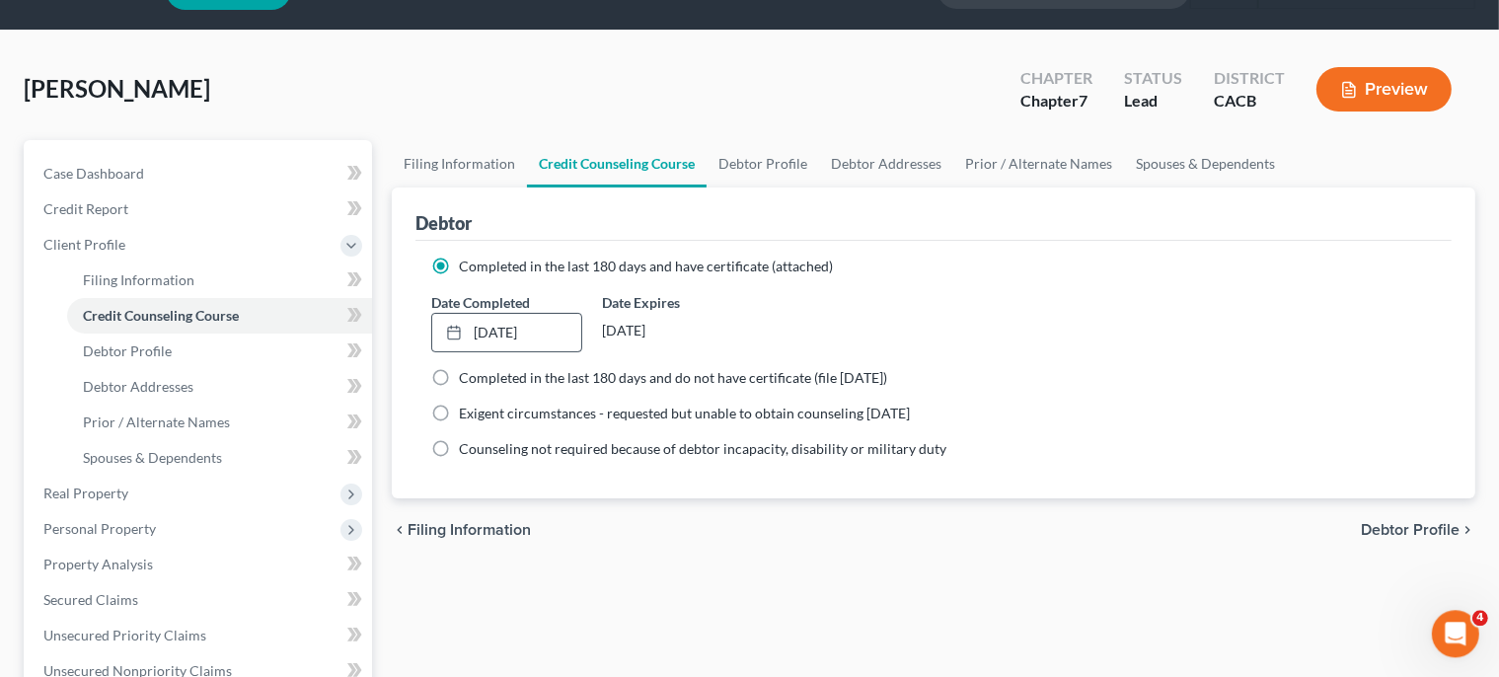
scroll to position [104, 0]
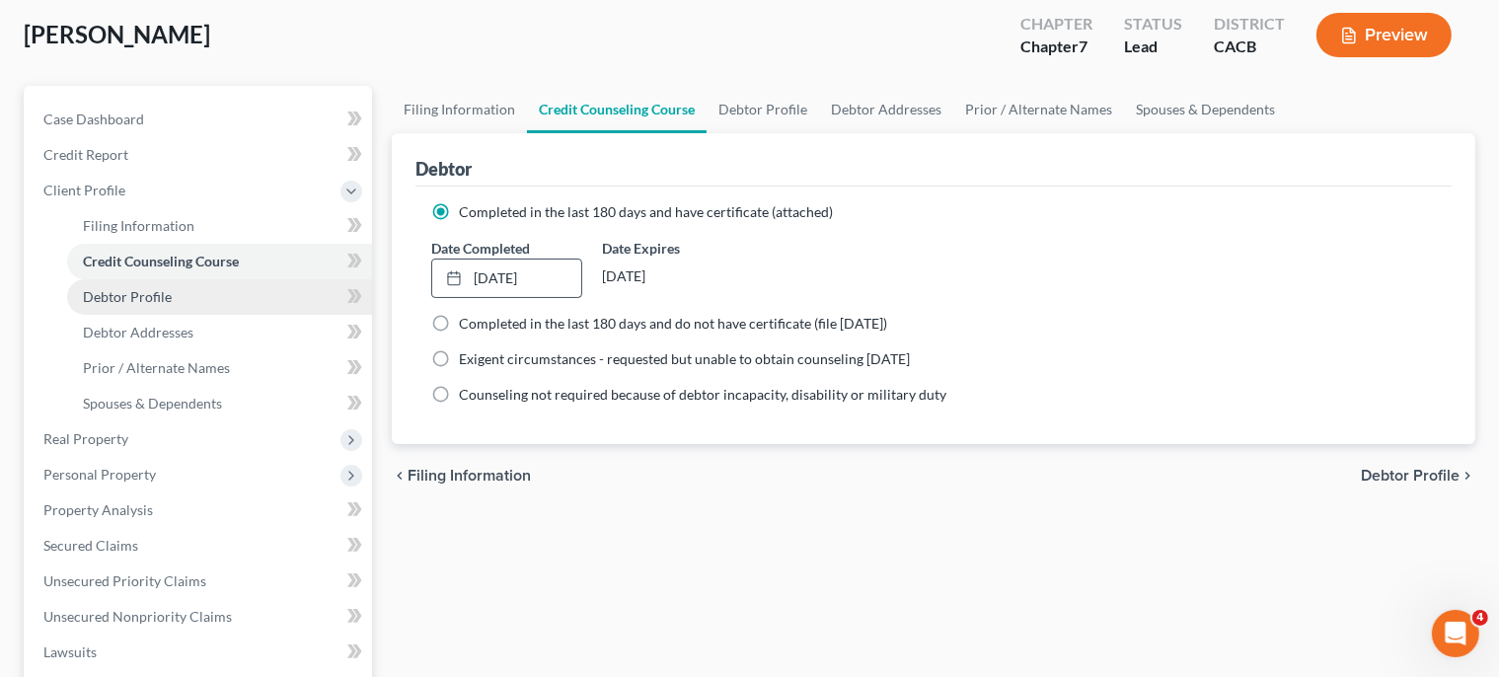
click at [171, 299] on link "Debtor Profile" at bounding box center [219, 297] width 305 height 36
select select "1"
select select "4"
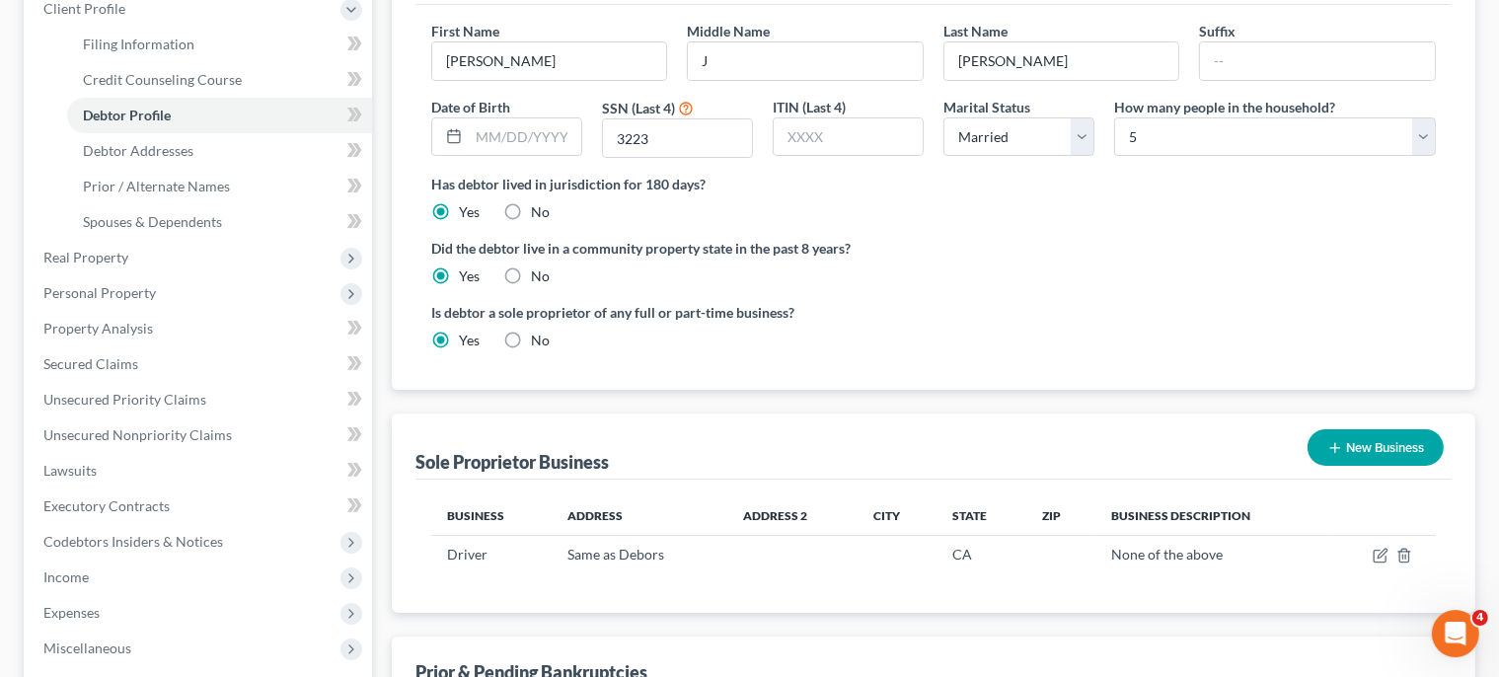
scroll to position [312, 0]
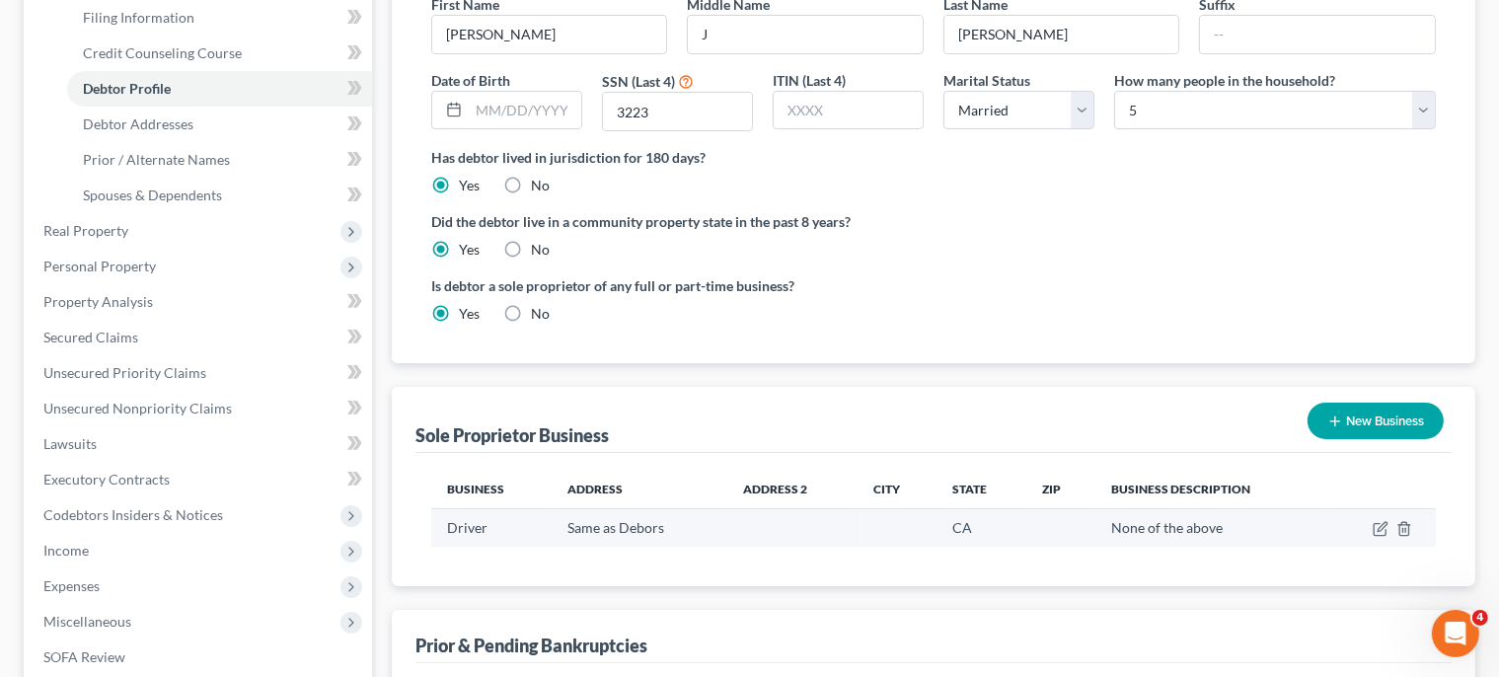
click at [641, 525] on td "Same as Debors" at bounding box center [638, 527] width 175 height 37
click at [653, 526] on td "Same as Debors" at bounding box center [638, 527] width 175 height 37
click at [653, 527] on td "Same as Debors" at bounding box center [638, 527] width 175 height 37
click at [656, 524] on td "Same as Debors" at bounding box center [638, 527] width 175 height 37
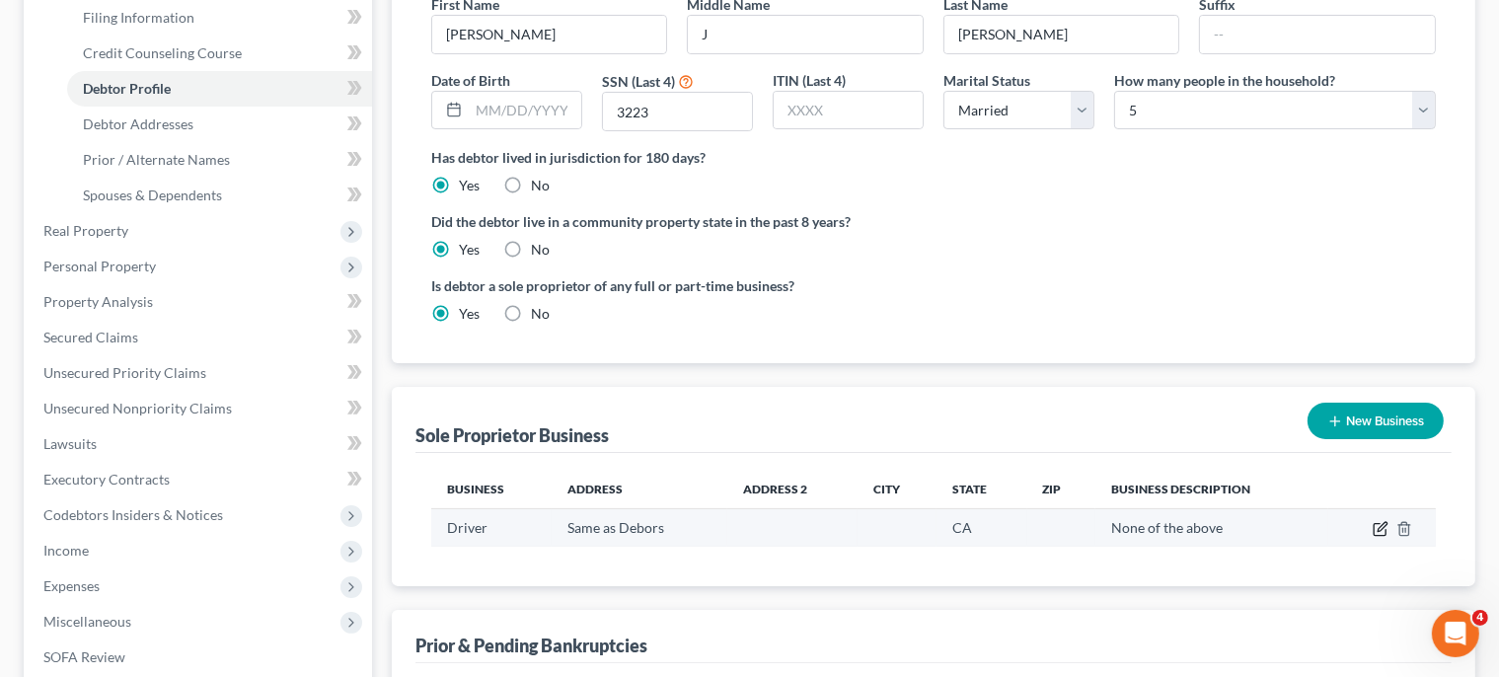
click at [1383, 527] on icon "button" at bounding box center [1380, 529] width 16 height 16
select select "4"
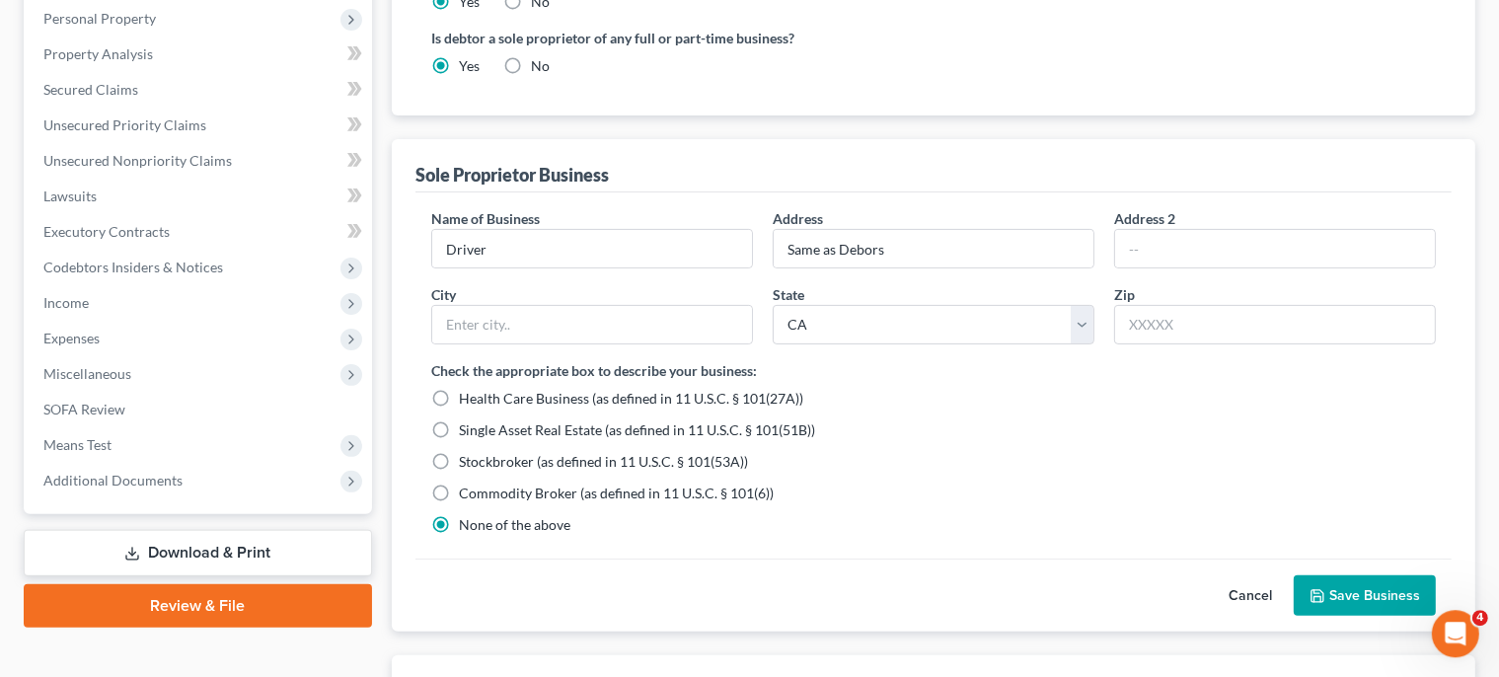
scroll to position [521, 0]
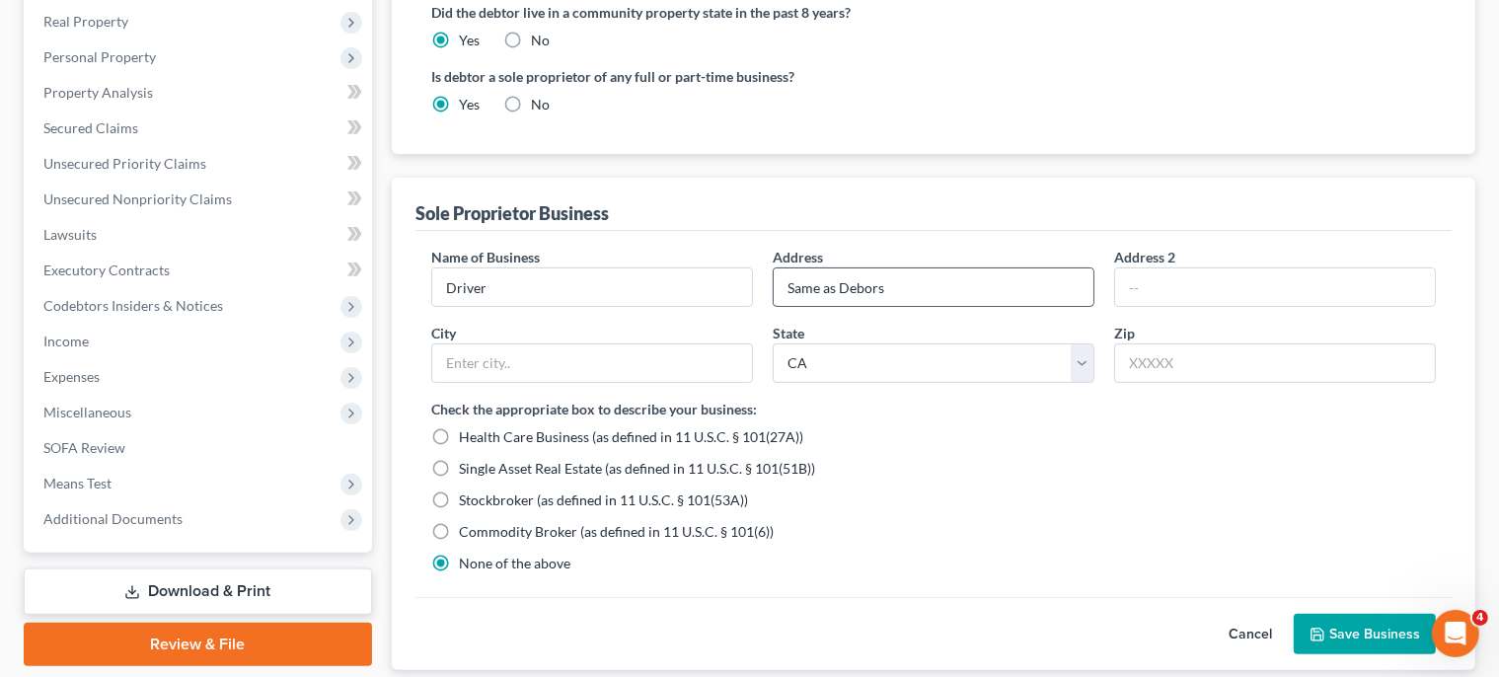
click at [861, 287] on input "Same as Debors" at bounding box center [933, 286] width 320 height 37
click at [883, 288] on input "Same as Debtors" at bounding box center [933, 286] width 320 height 37
type input "Same as [PERSON_NAME]'s"
click at [1328, 629] on button "Save Business" at bounding box center [1364, 634] width 142 height 41
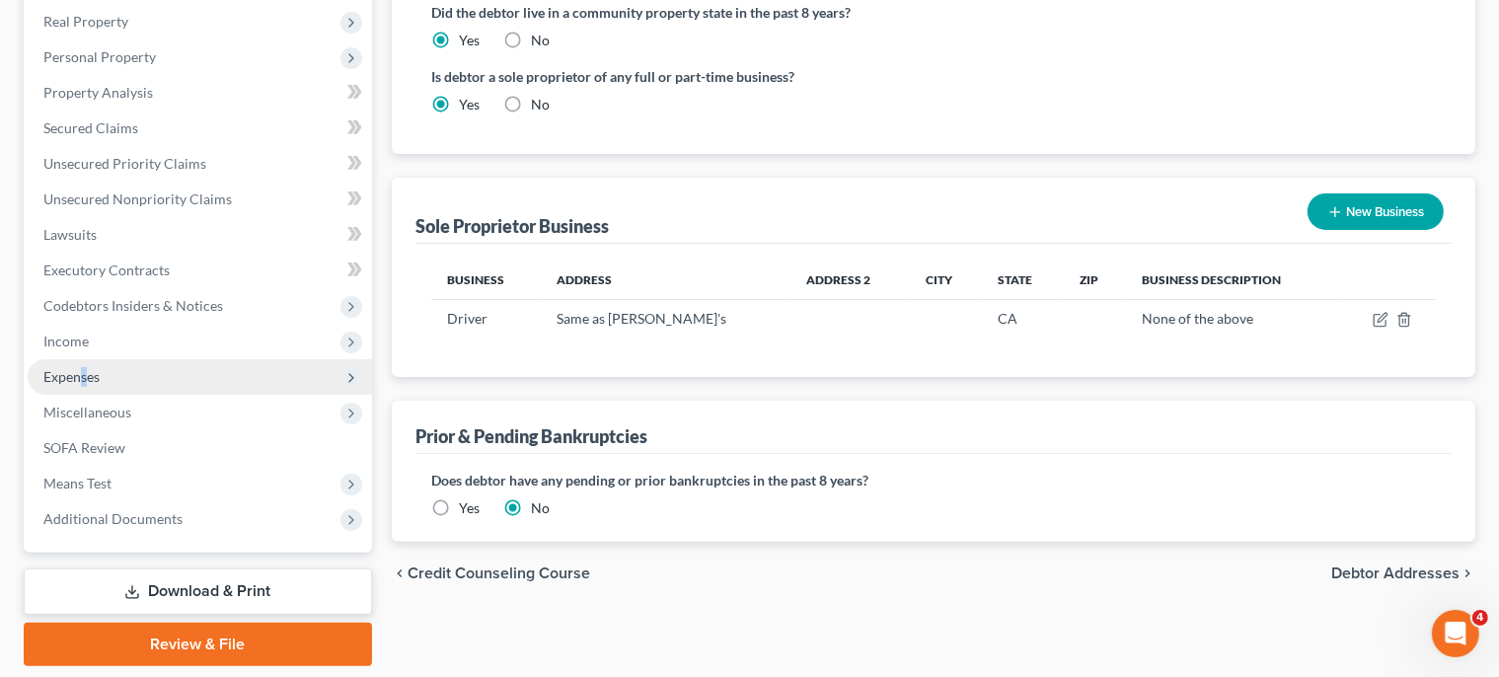
click at [89, 381] on span "Expenses" at bounding box center [71, 376] width 56 height 17
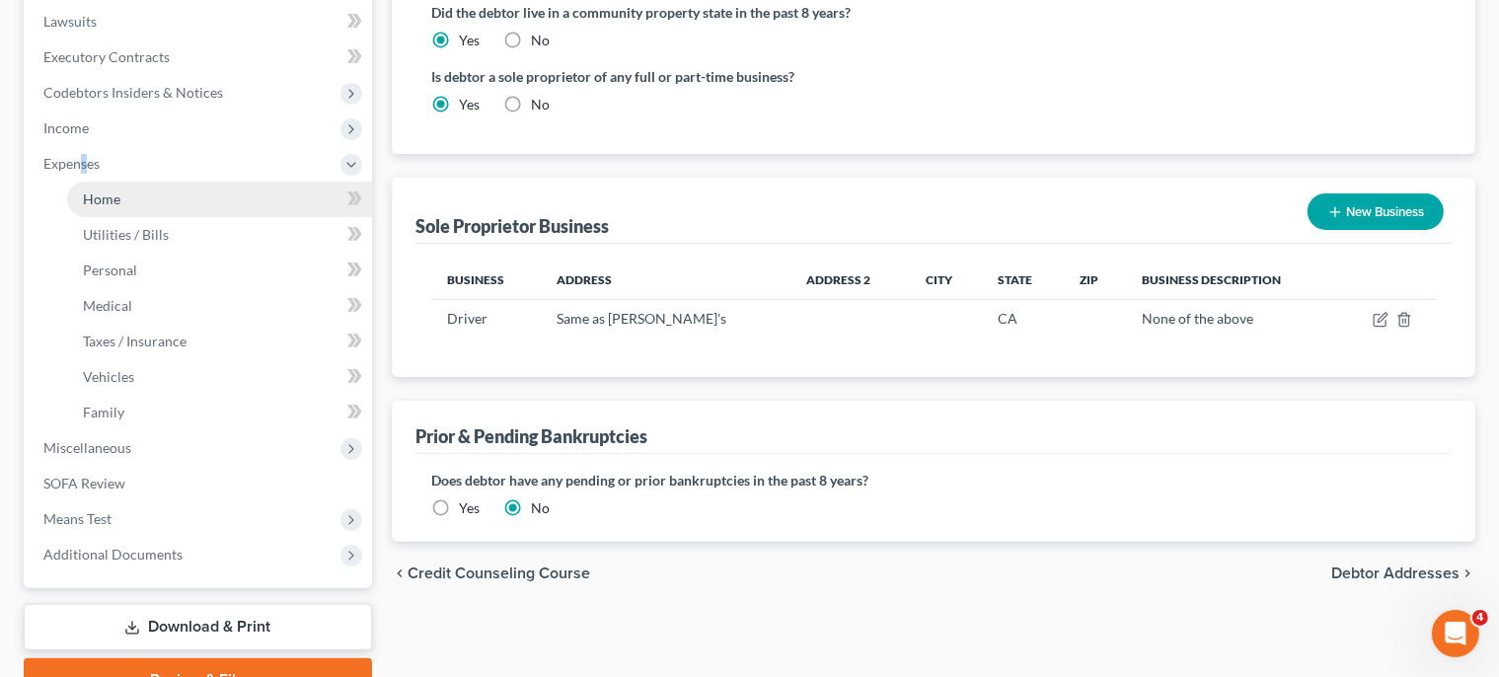
click at [116, 206] on span "Home" at bounding box center [101, 198] width 37 height 17
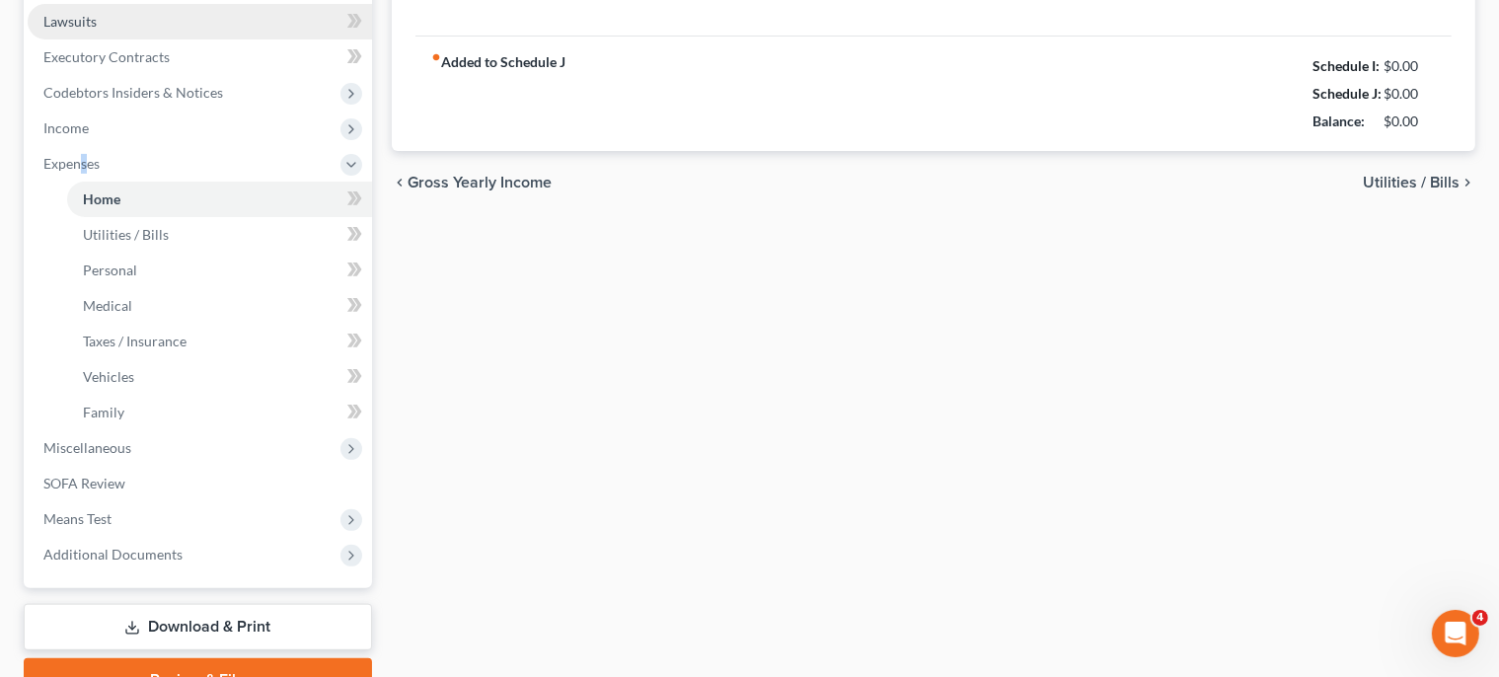
type input "0.00"
radio input "true"
type input "0.00"
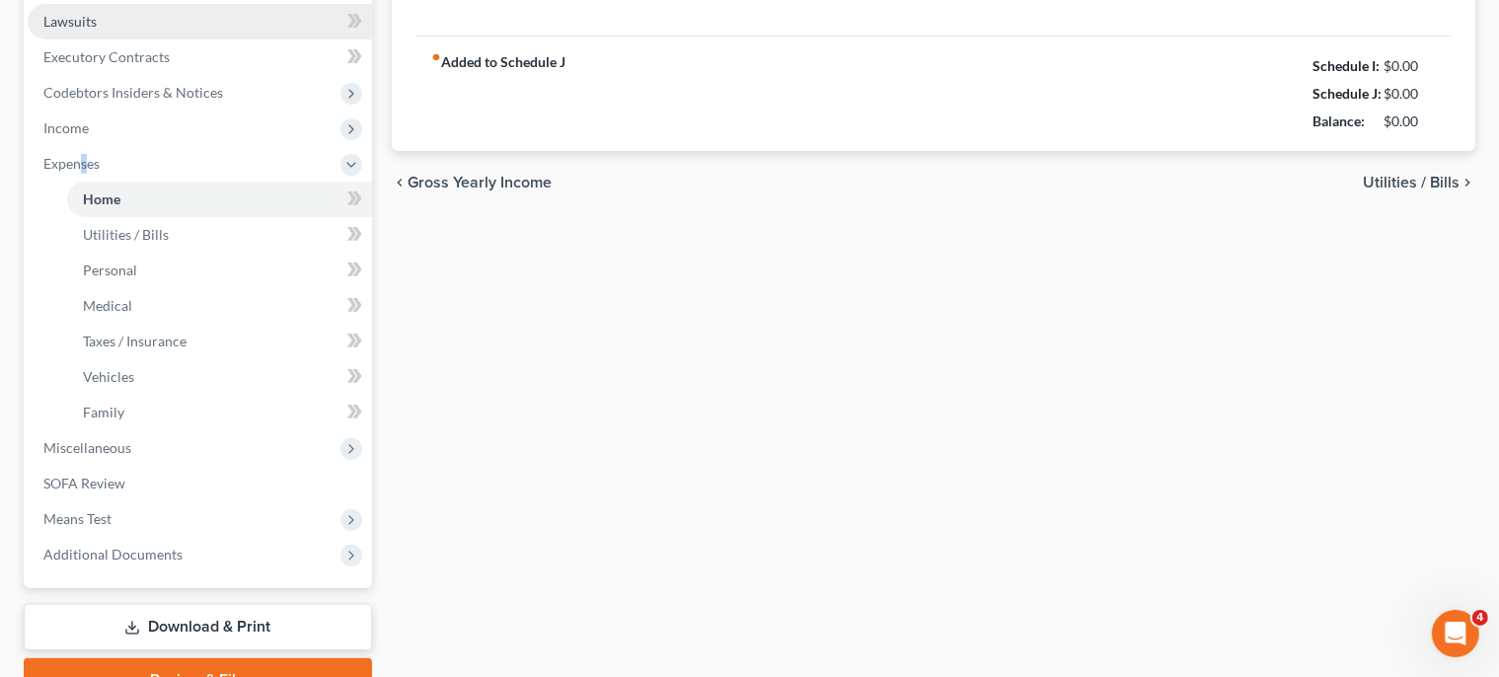
type input "0.00"
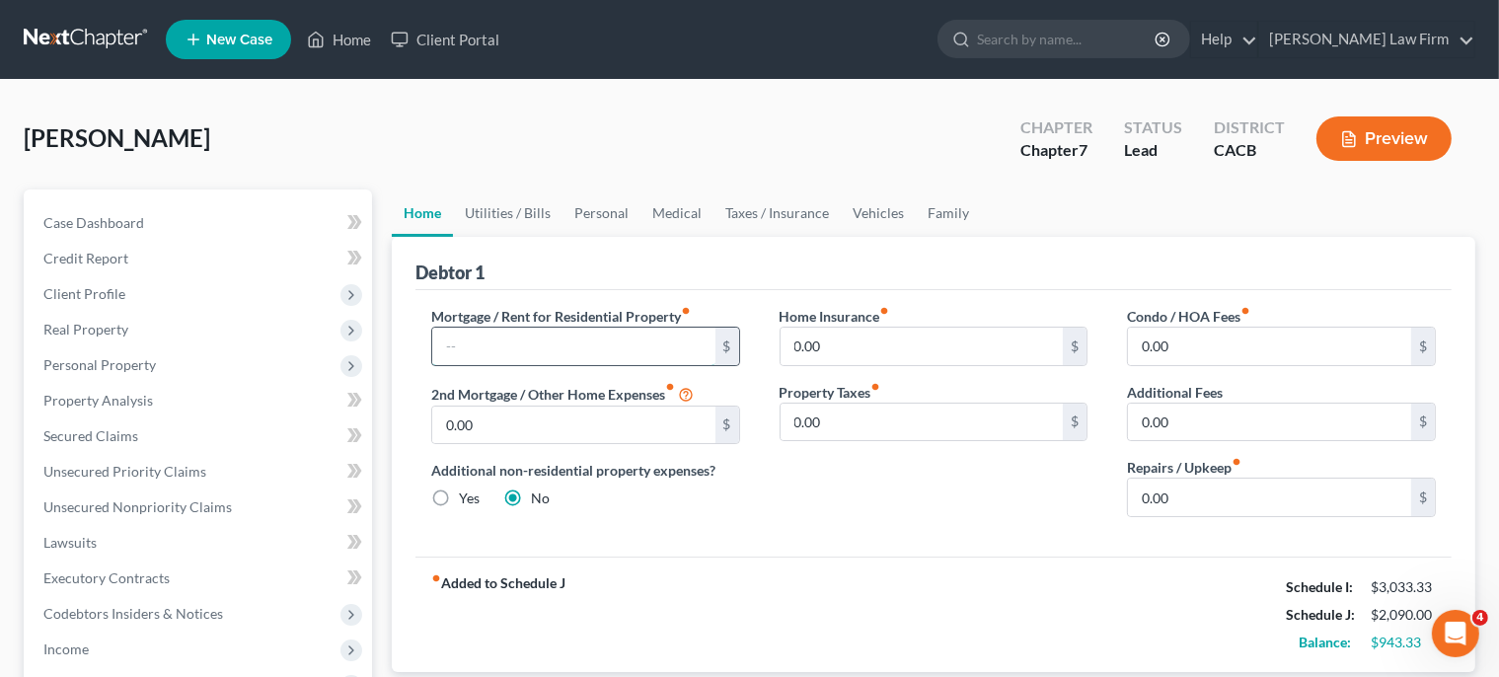
click at [514, 345] on input "text" at bounding box center [573, 346] width 283 height 37
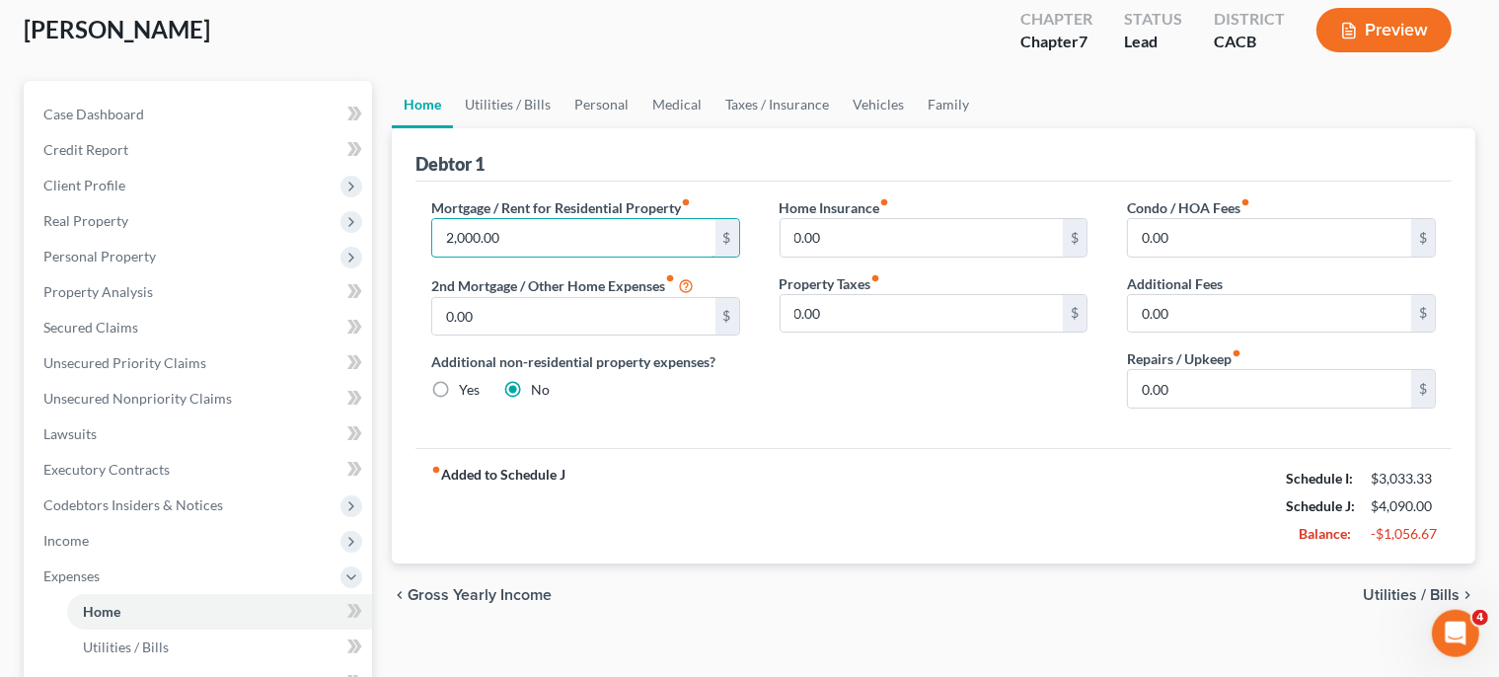
scroll to position [312, 0]
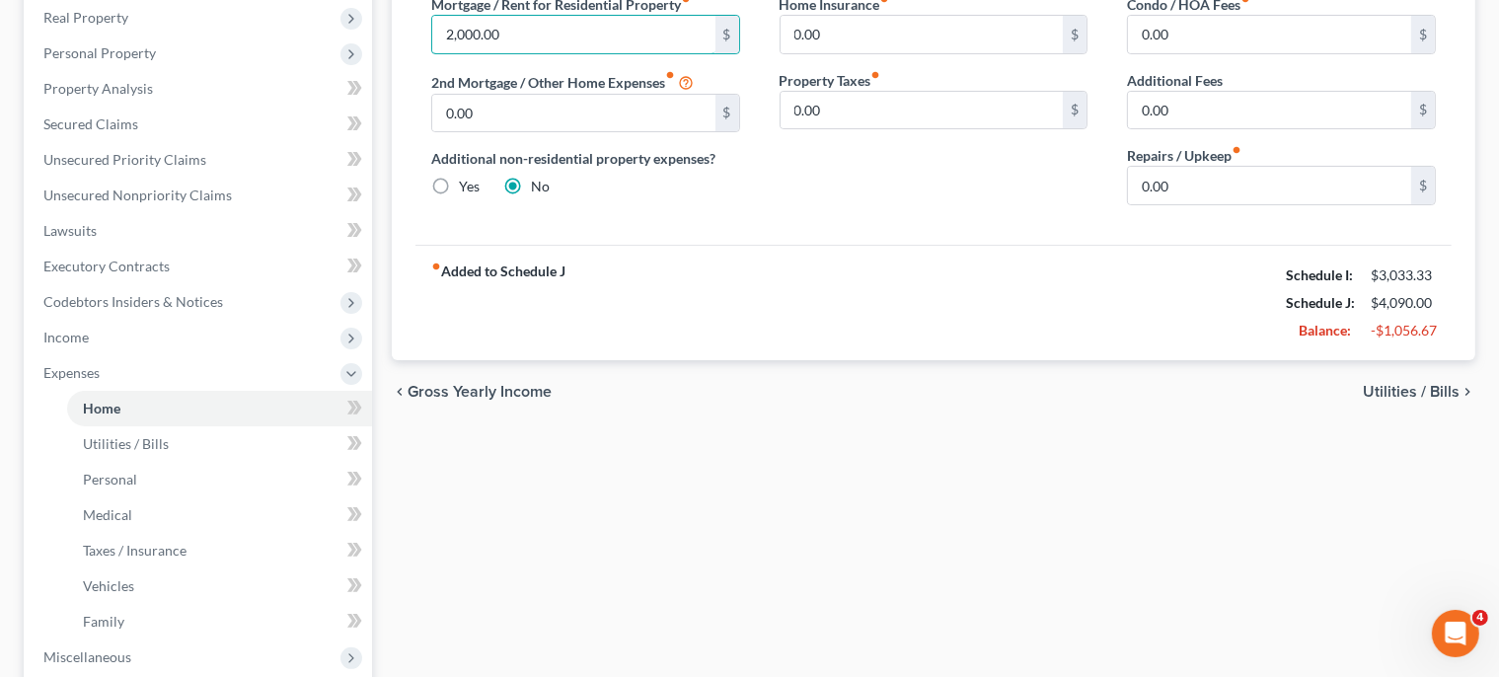
type input "2,000.00"
click at [1402, 385] on span "Utilities / Bills" at bounding box center [1410, 392] width 97 height 16
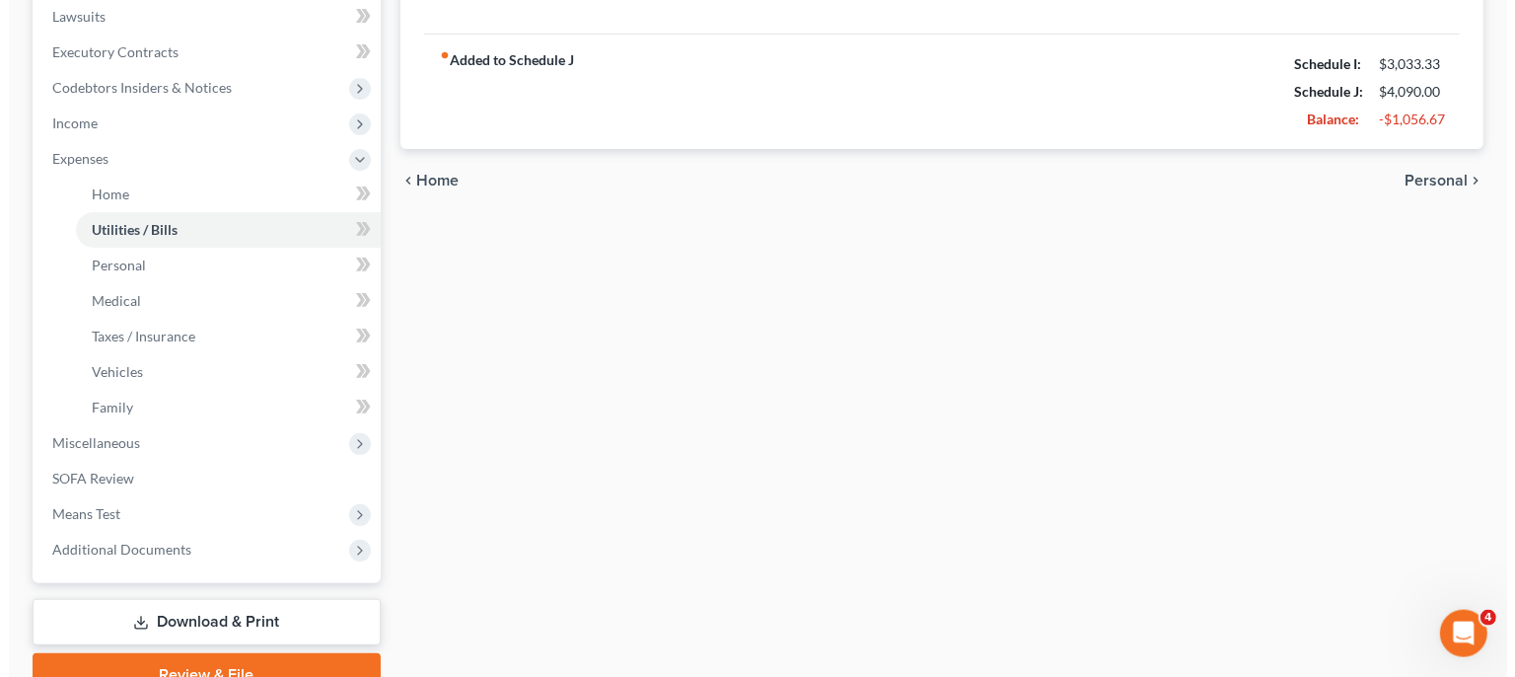
scroll to position [619, 0]
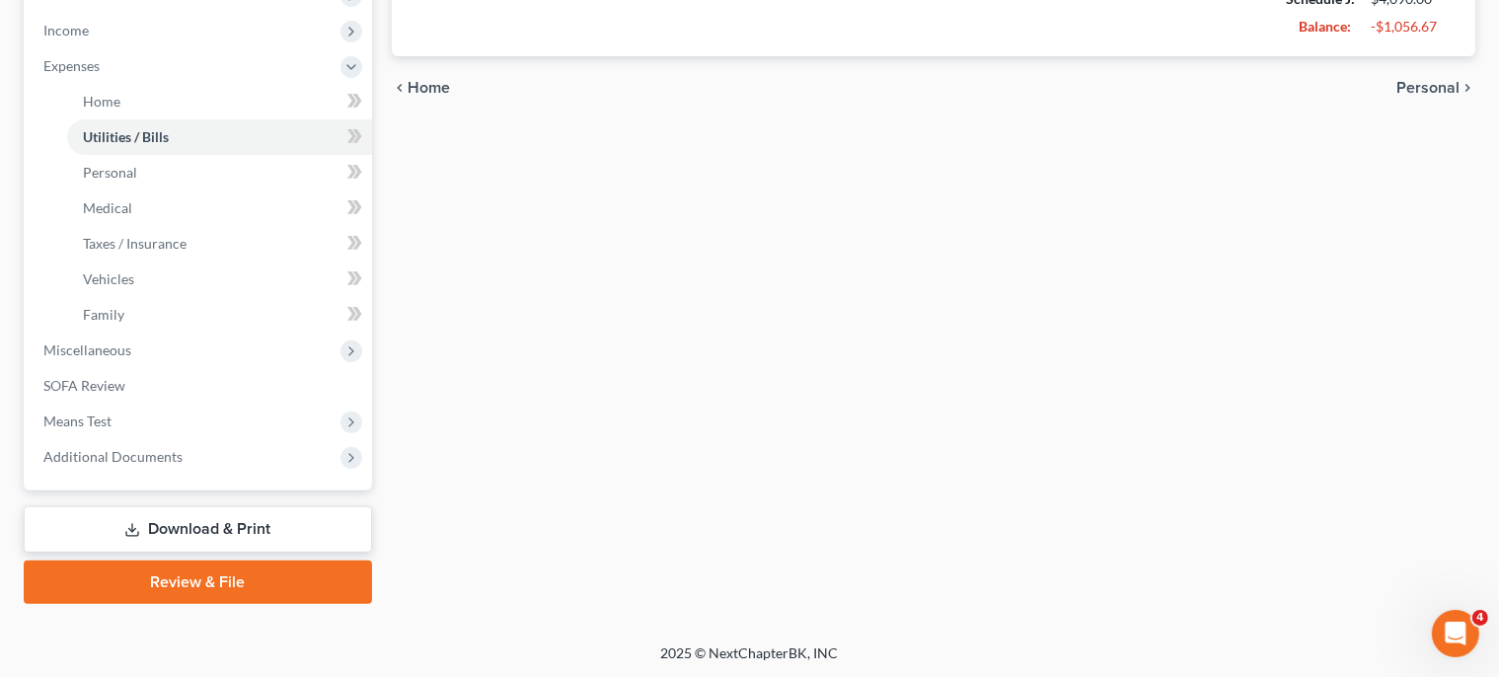
click at [230, 521] on link "Download & Print" at bounding box center [198, 529] width 348 height 46
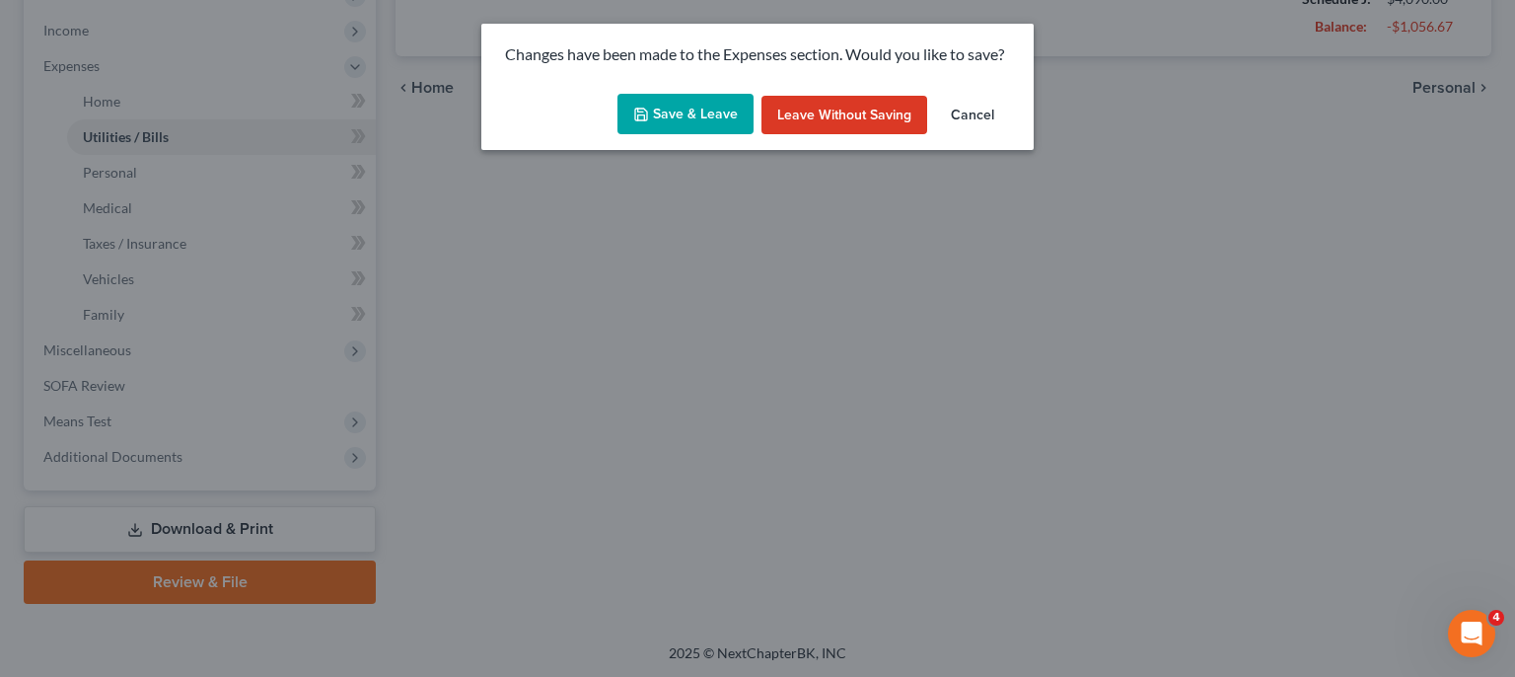
click at [720, 114] on button "Save & Leave" at bounding box center [686, 114] width 136 height 41
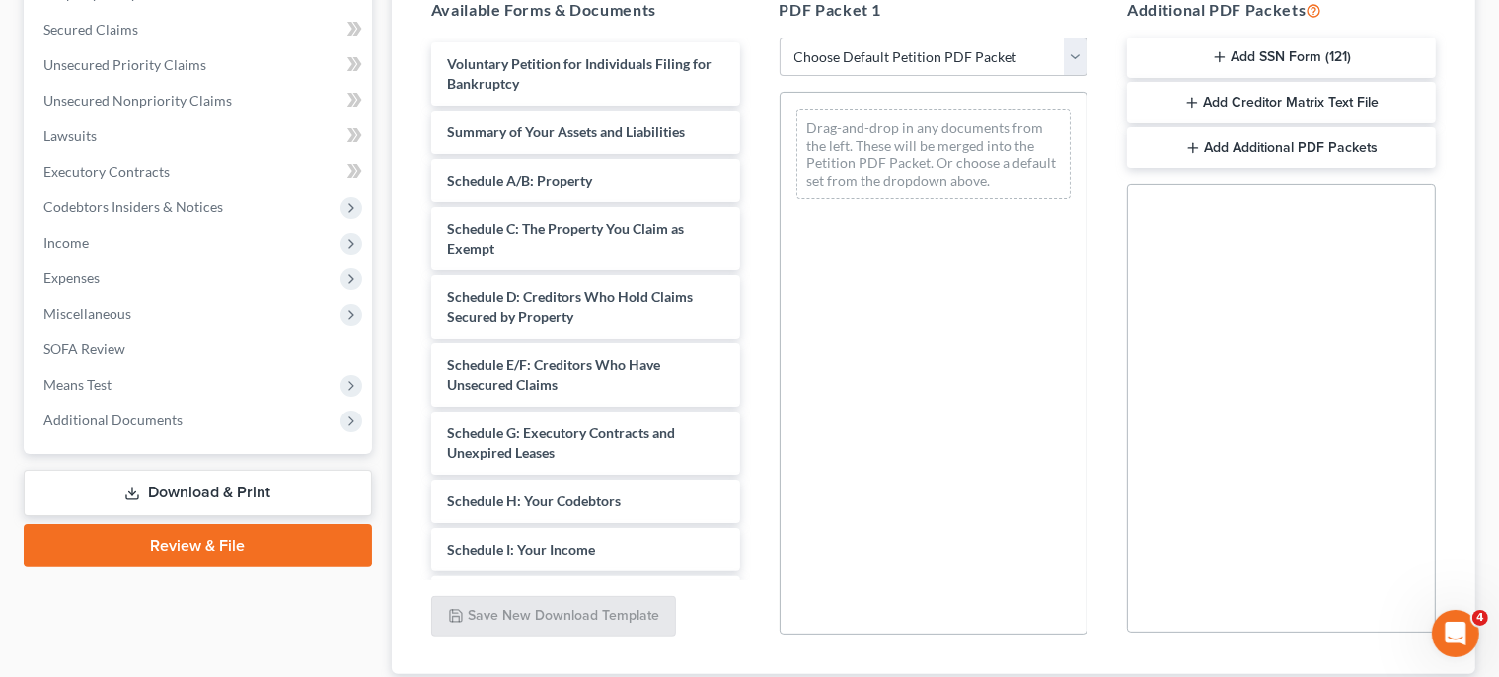
scroll to position [228, 0]
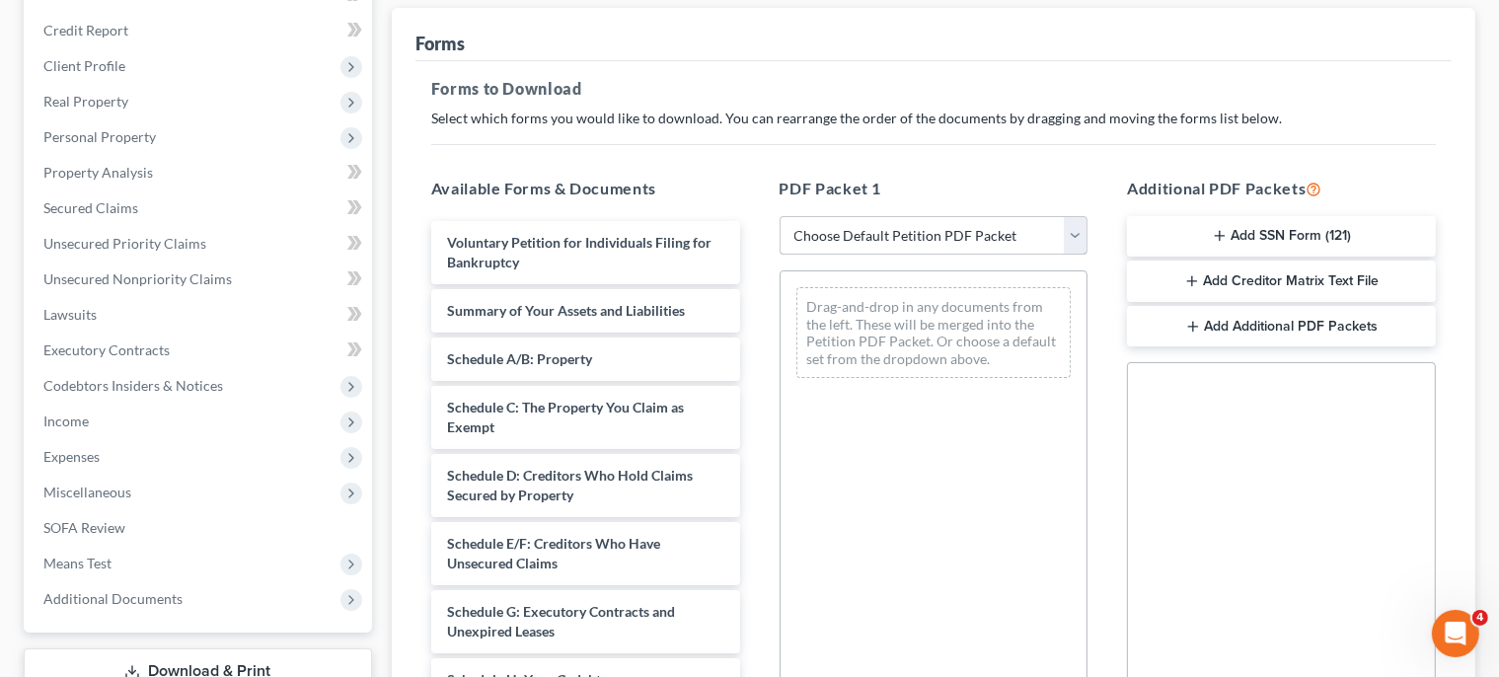
select select "0"
click option "Complete Bankruptcy Petition (all forms and schedules)" at bounding box center [0, 0] width 0 height 0
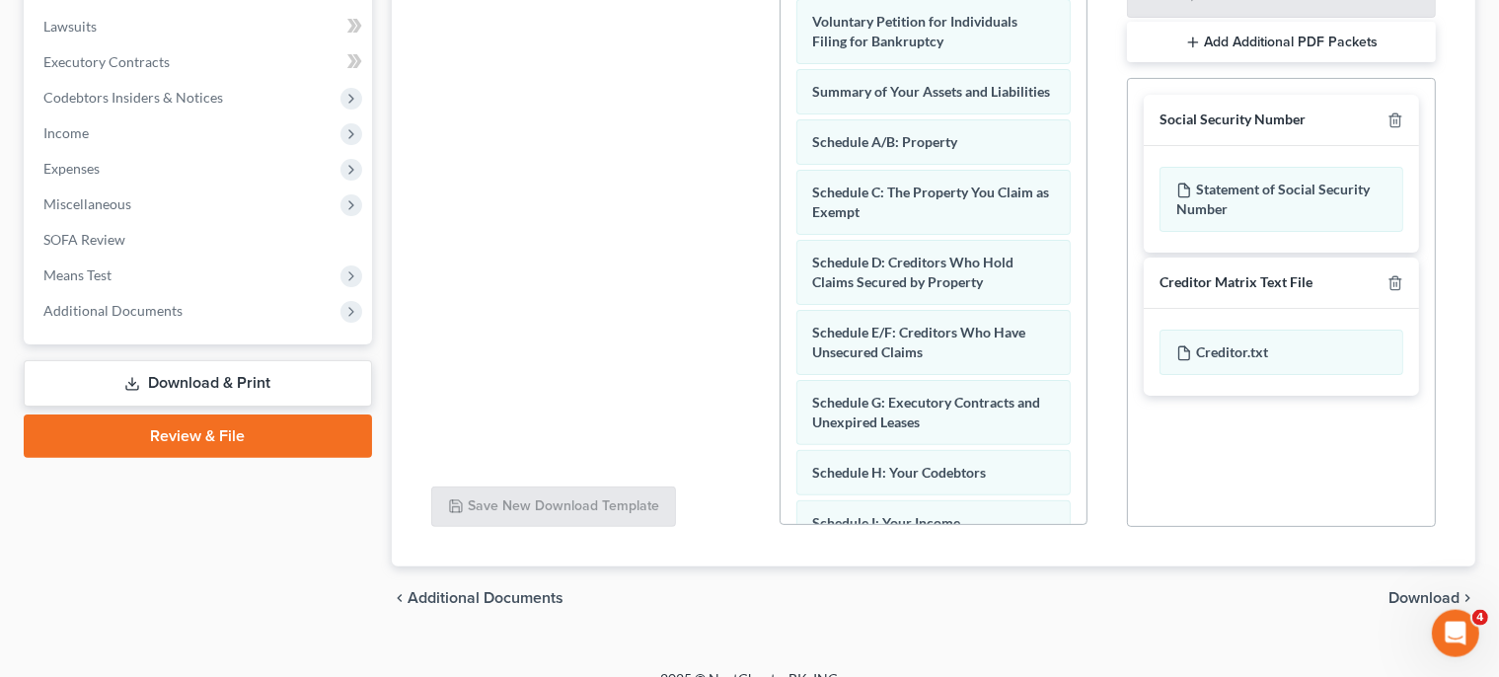
scroll to position [542, 0]
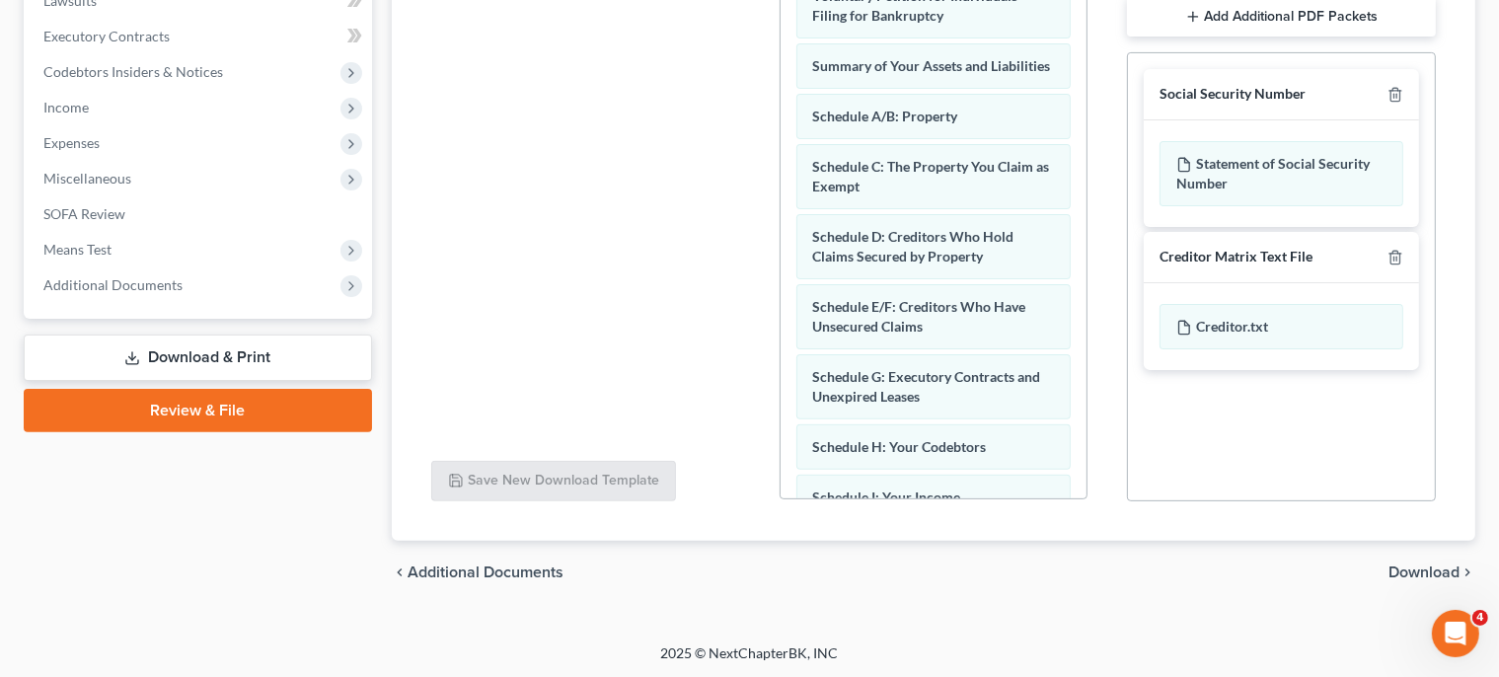
drag, startPoint x: 1504, startPoint y: 429, endPoint x: 15, endPoint y: 2, distance: 1549.7
click at [1430, 567] on span "Download" at bounding box center [1423, 572] width 71 height 16
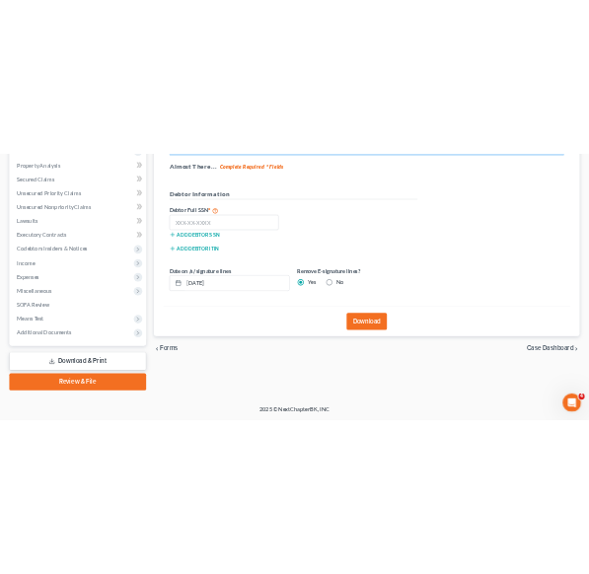
scroll to position [370, 0]
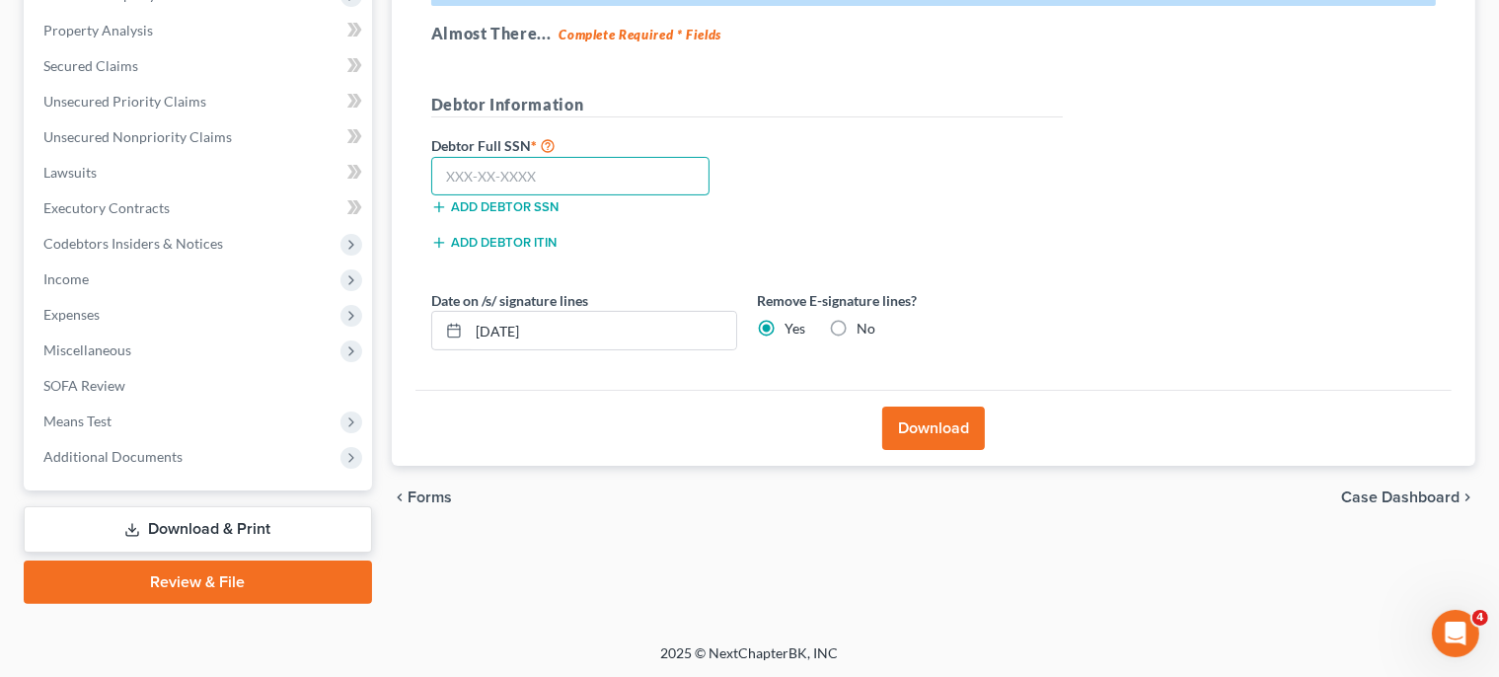
click at [556, 173] on input "text" at bounding box center [570, 176] width 279 height 39
click at [706, 101] on h5 "Debtor Information" at bounding box center [746, 105] width 631 height 25
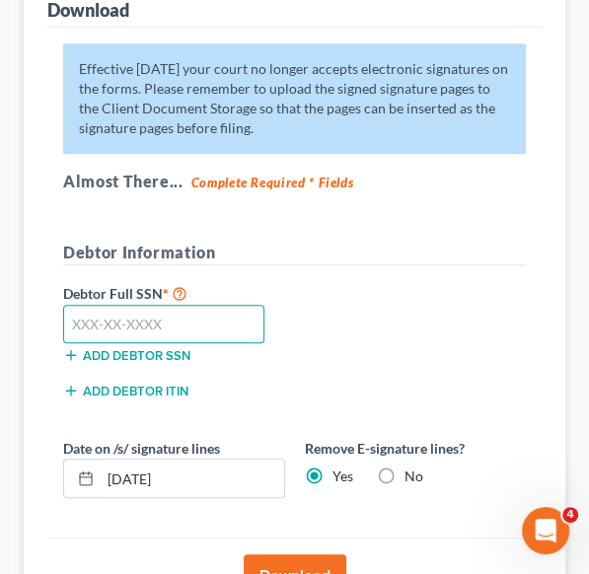
click at [142, 327] on input "text" at bounding box center [163, 324] width 201 height 39
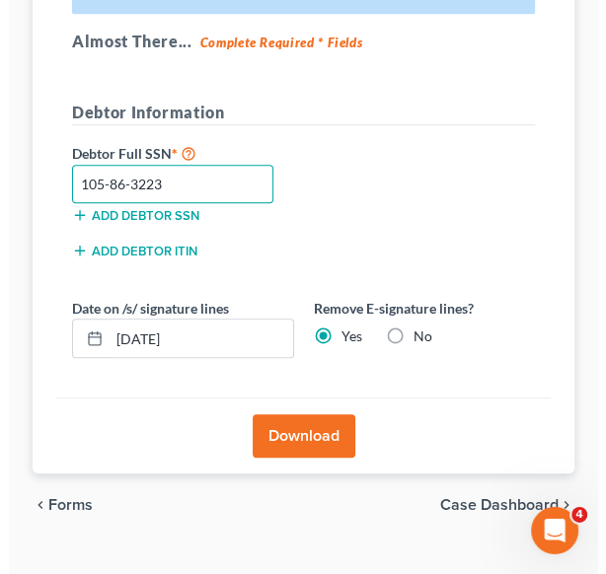
scroll to position [545, 0]
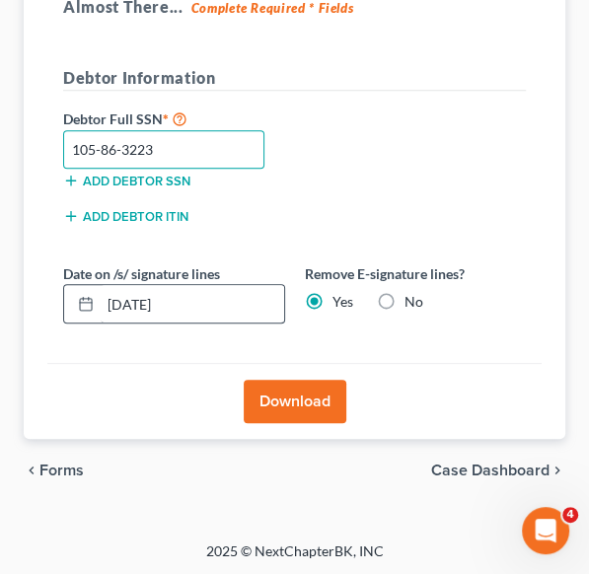
type input "105-86-3223"
drag, startPoint x: 198, startPoint y: 304, endPoint x: 50, endPoint y: 299, distance: 148.1
click at [101, 299] on input "[DATE]" at bounding box center [192, 303] width 183 height 37
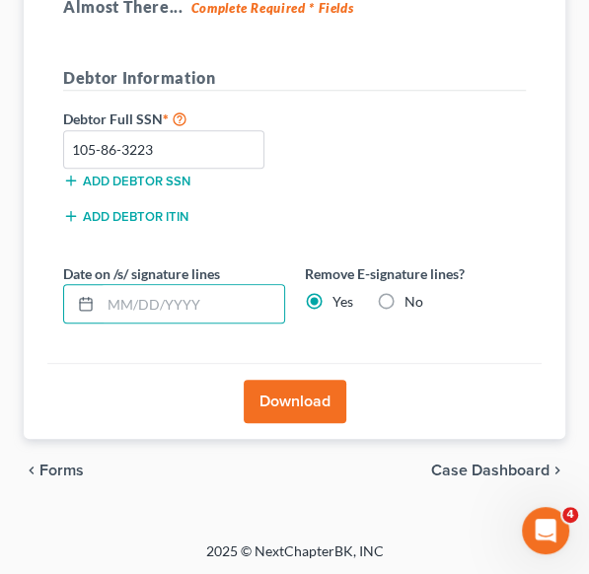
click at [286, 398] on button "Download" at bounding box center [295, 401] width 103 height 43
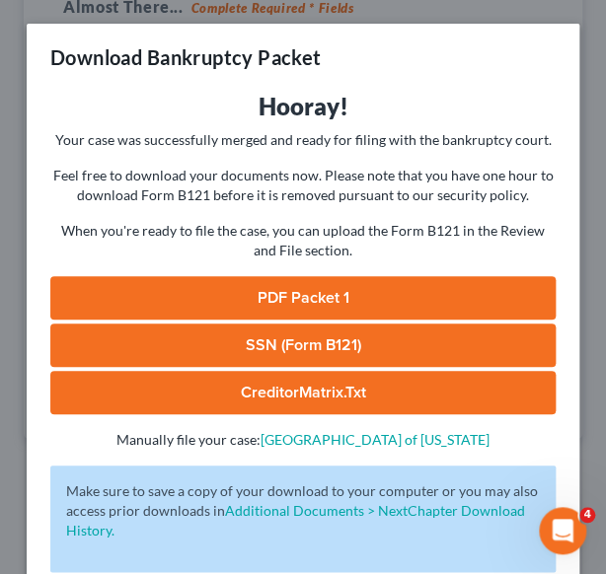
click at [293, 298] on link "PDF Packet 1" at bounding box center [302, 297] width 505 height 43
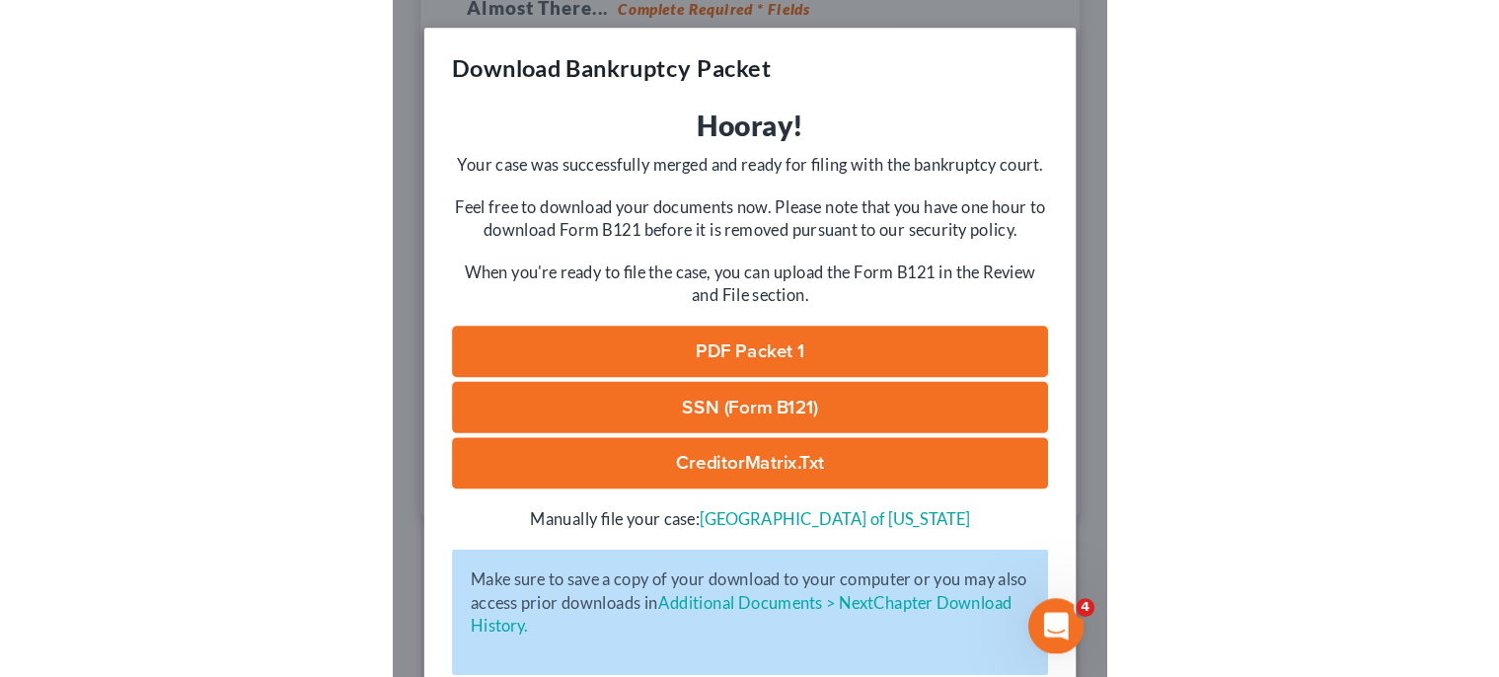
scroll to position [370, 0]
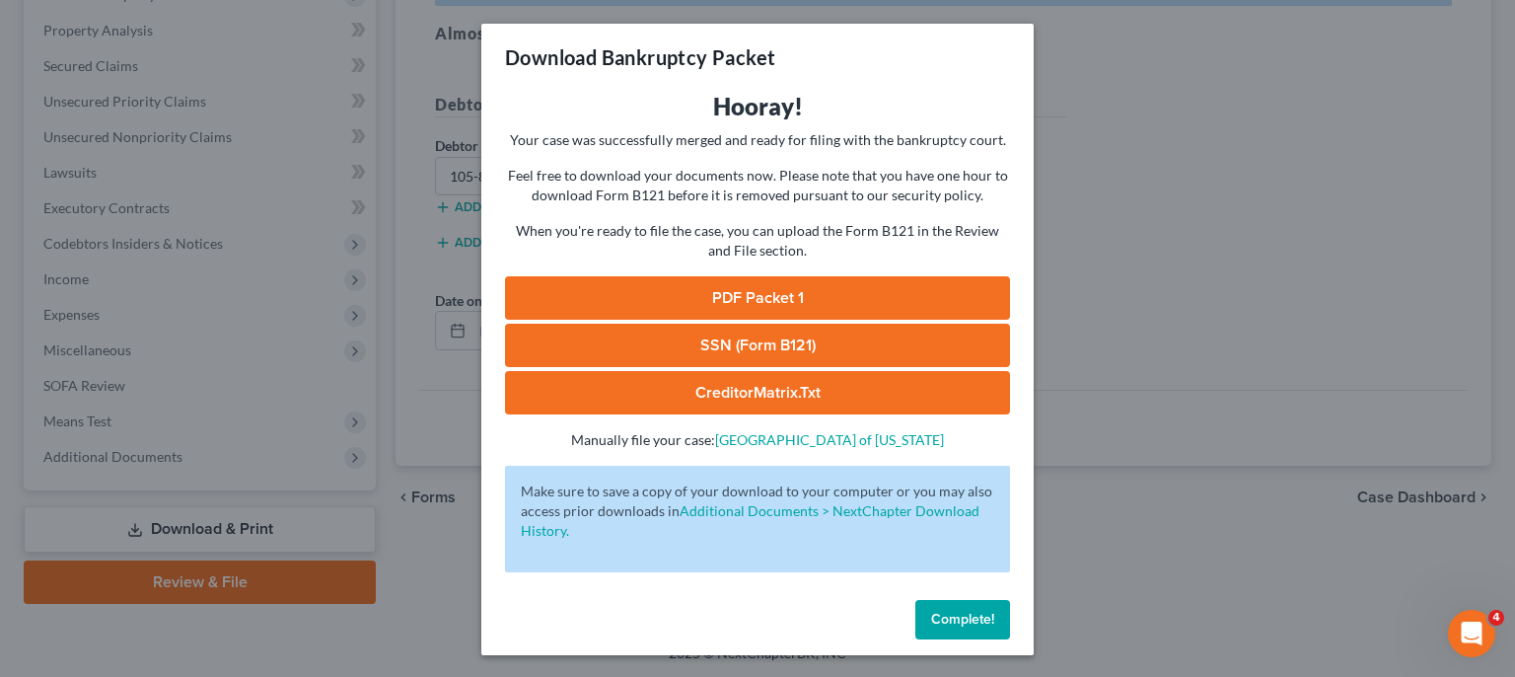
click at [733, 336] on link "SSN (Form B121)" at bounding box center [757, 345] width 505 height 43
click at [941, 622] on span "Complete!" at bounding box center [962, 619] width 63 height 17
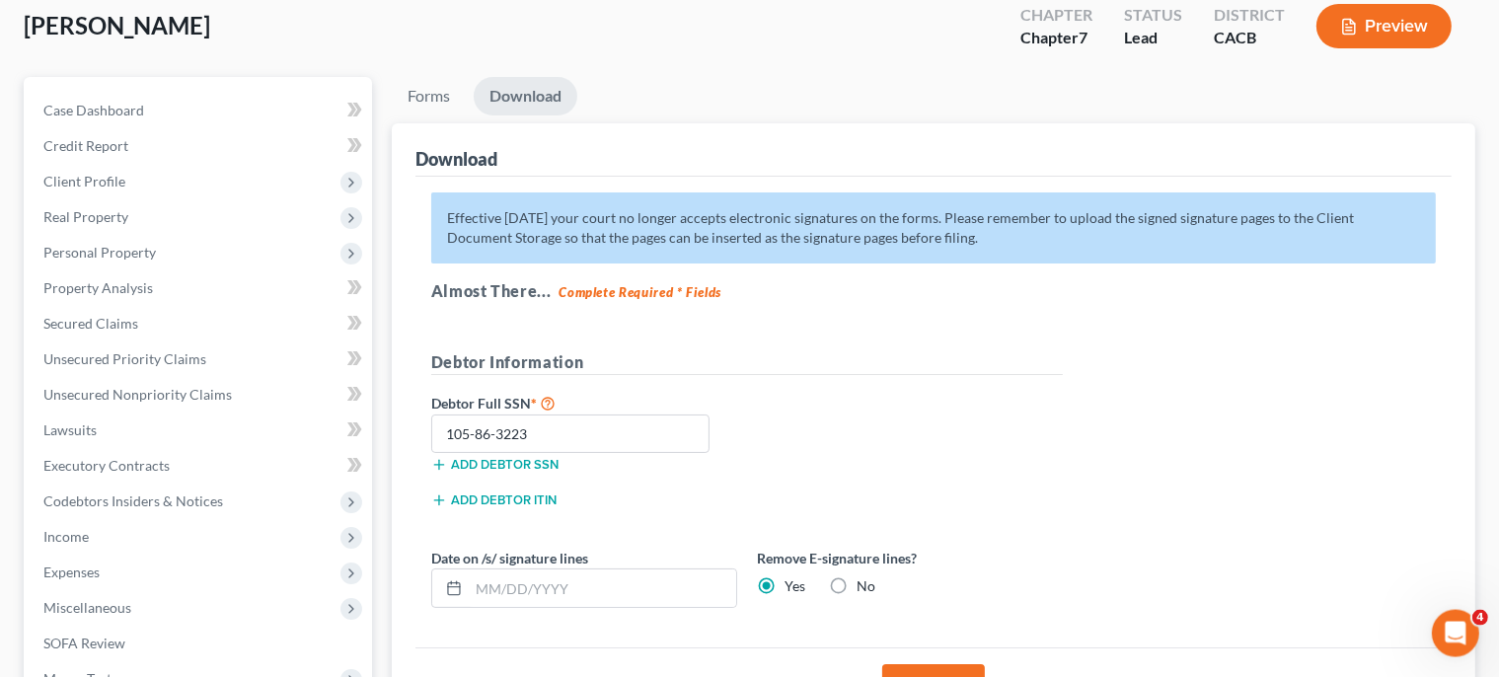
scroll to position [0, 0]
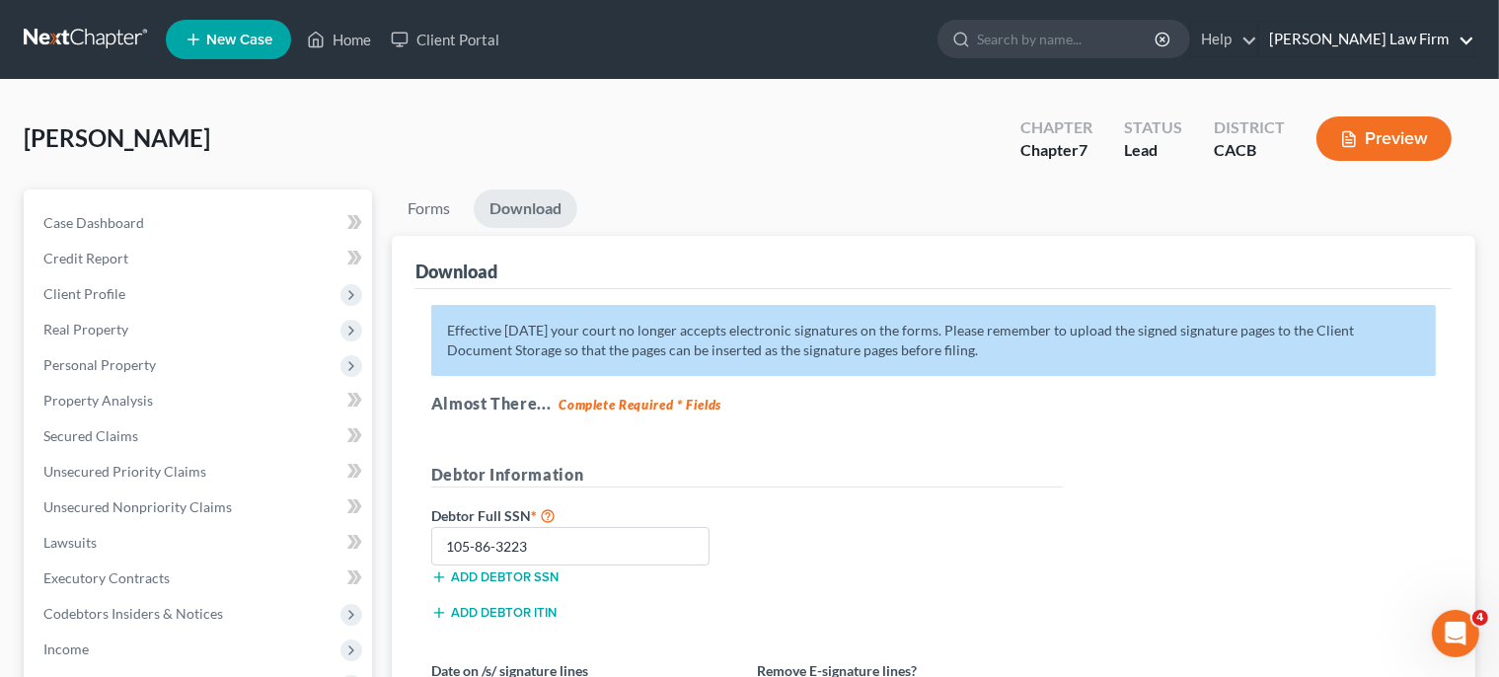
click at [1356, 41] on link "[PERSON_NAME] Law Firm" at bounding box center [1366, 40] width 215 height 36
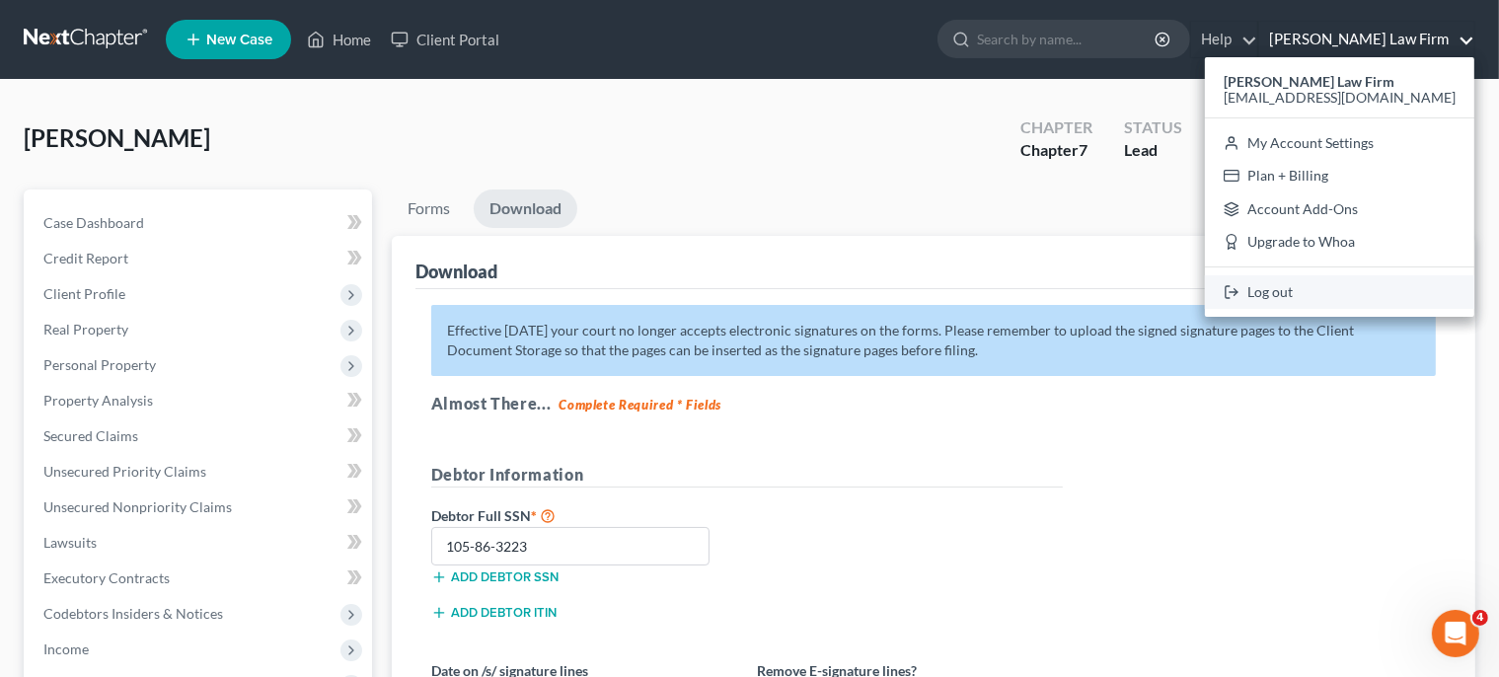
click at [1352, 290] on link "Log out" at bounding box center [1339, 292] width 269 height 34
